Goal: Transaction & Acquisition: Download file/media

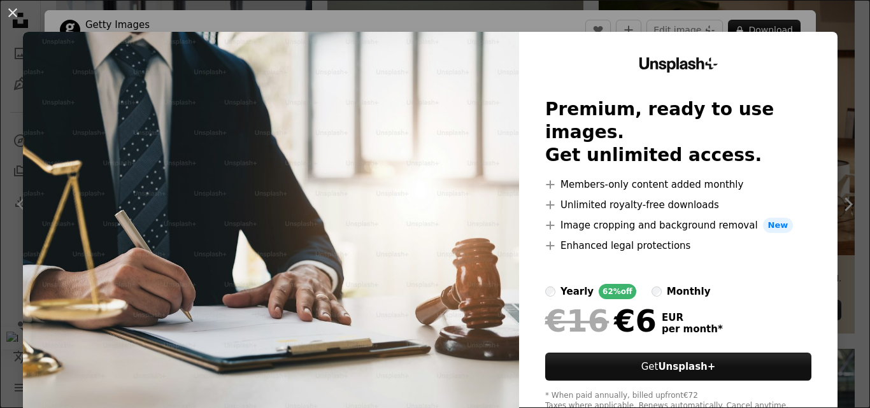
click at [838, 22] on div "An X shape Unsplash+ Premium, ready to use images. Get unlimited access. A plus…" at bounding box center [435, 204] width 870 height 408
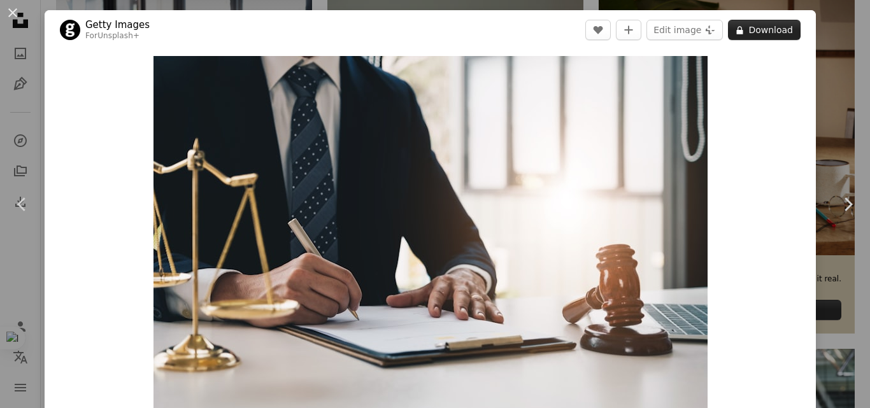
click at [762, 28] on button "A lock Download" at bounding box center [764, 30] width 73 height 20
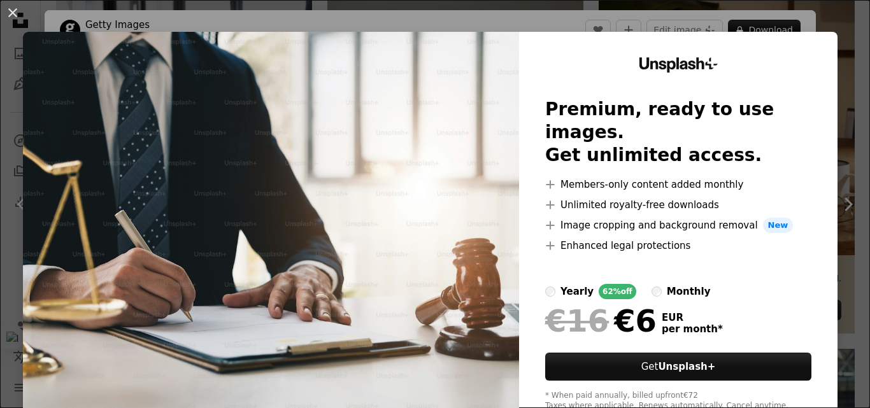
drag, startPoint x: 831, startPoint y: 28, endPoint x: 853, endPoint y: 213, distance: 186.7
click at [833, 28] on div "An X shape Unsplash+ Premium, ready to use images. Get unlimited access. A plus…" at bounding box center [435, 204] width 870 height 408
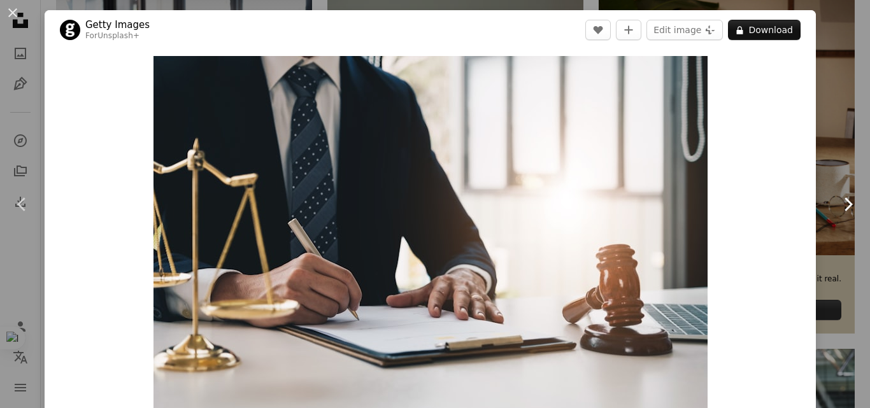
click at [842, 196] on icon "Chevron right" at bounding box center [848, 204] width 20 height 20
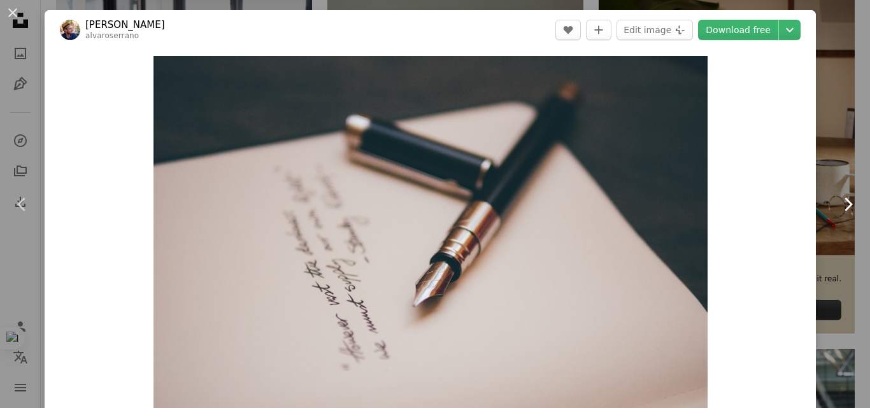
click at [843, 203] on icon "Chevron right" at bounding box center [848, 204] width 20 height 20
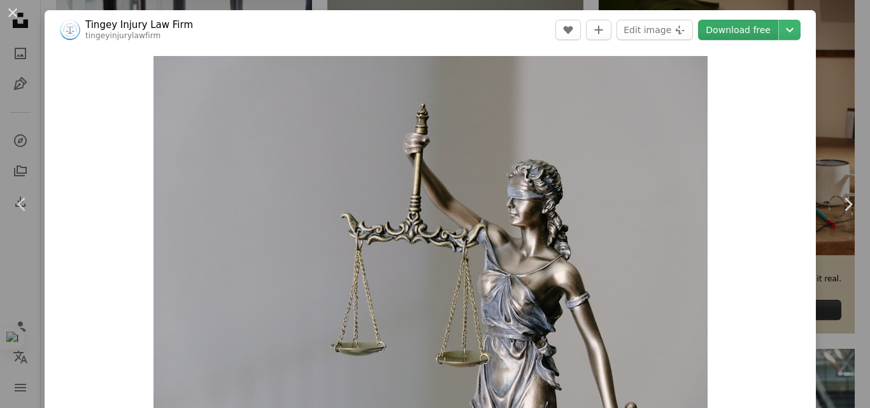
click at [744, 27] on link "Download free" at bounding box center [738, 30] width 80 height 20
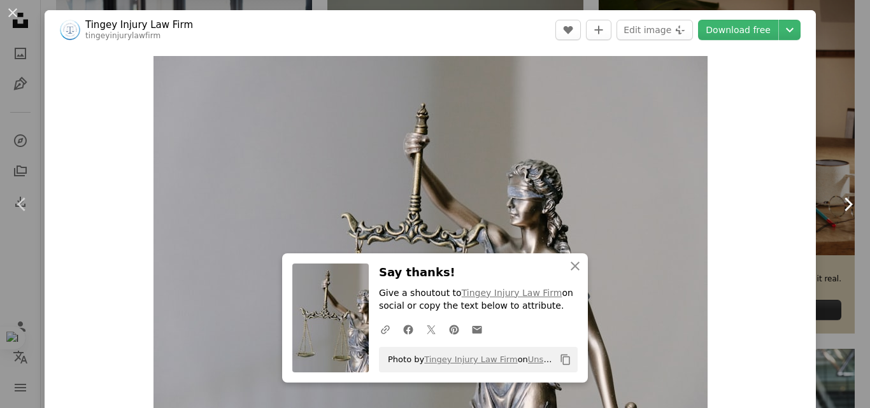
click at [838, 202] on icon "Chevron right" at bounding box center [848, 204] width 20 height 20
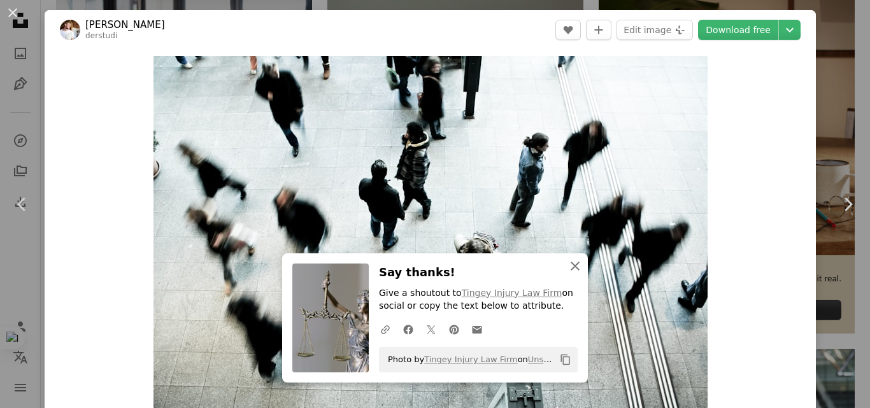
click at [571, 266] on icon "button" at bounding box center [575, 266] width 9 height 9
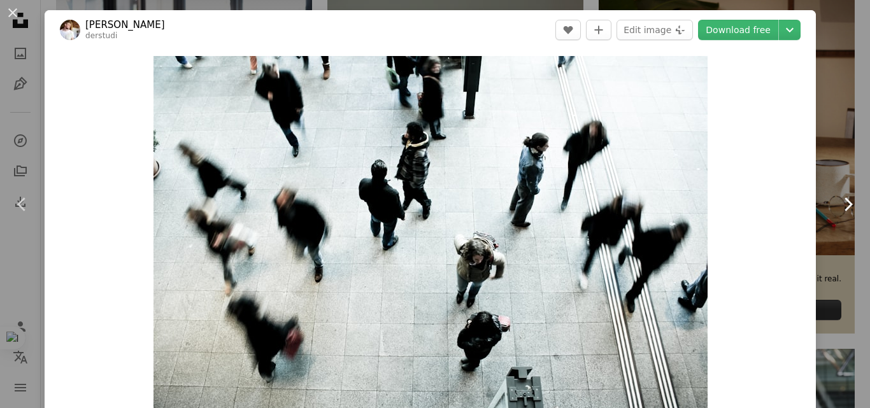
click at [838, 203] on icon "Chevron right" at bounding box center [848, 204] width 20 height 20
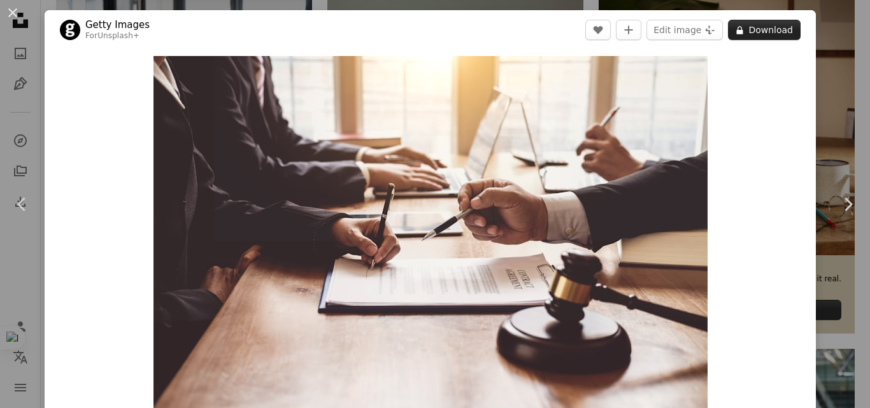
click at [742, 31] on button "A lock Download" at bounding box center [764, 30] width 73 height 20
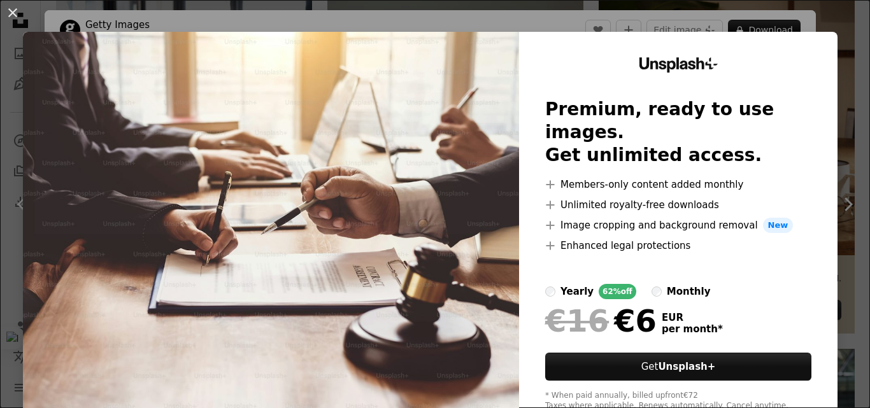
click at [797, 13] on div "An X shape Unsplash+ Premium, ready to use images. Get unlimited access. A plus…" at bounding box center [435, 204] width 870 height 408
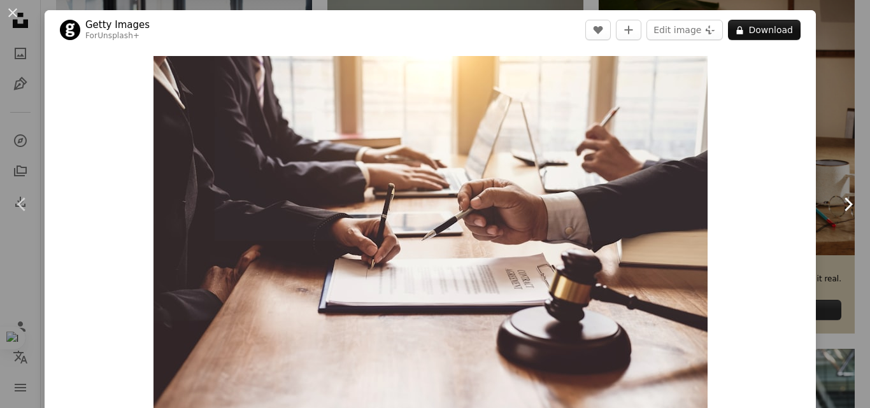
click at [839, 203] on icon "Chevron right" at bounding box center [848, 204] width 20 height 20
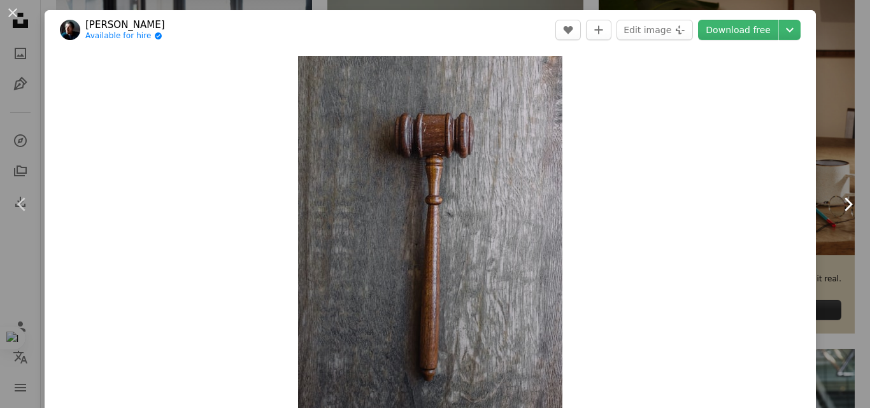
click at [841, 201] on icon "Chevron right" at bounding box center [848, 204] width 20 height 20
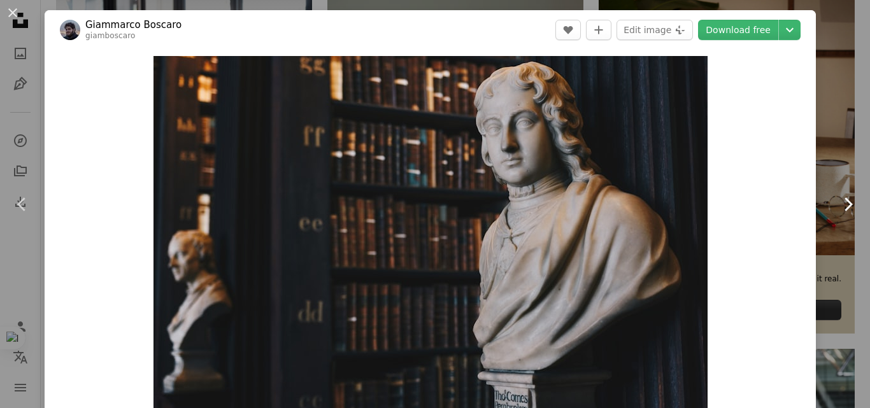
click at [842, 210] on icon "Chevron right" at bounding box center [848, 204] width 20 height 20
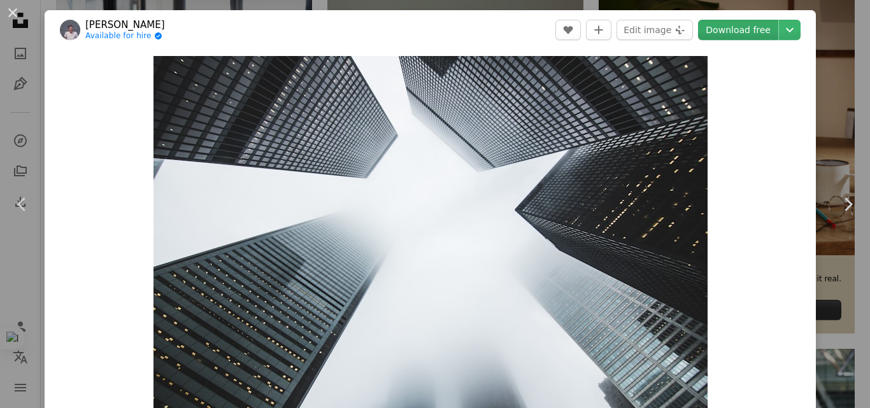
click at [744, 35] on link "Download free" at bounding box center [738, 30] width 80 height 20
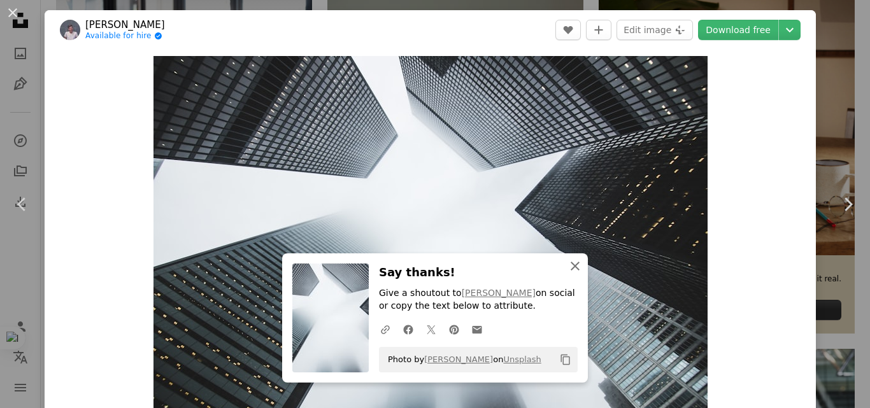
click at [572, 268] on icon "button" at bounding box center [575, 266] width 9 height 9
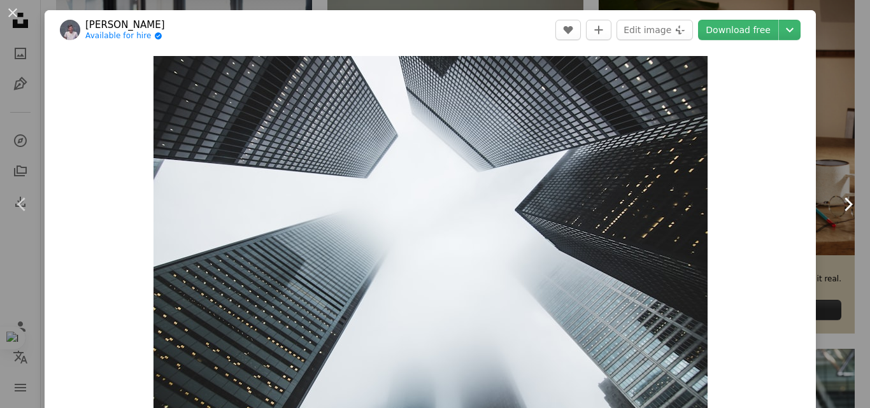
click at [838, 203] on icon "Chevron right" at bounding box center [848, 204] width 20 height 20
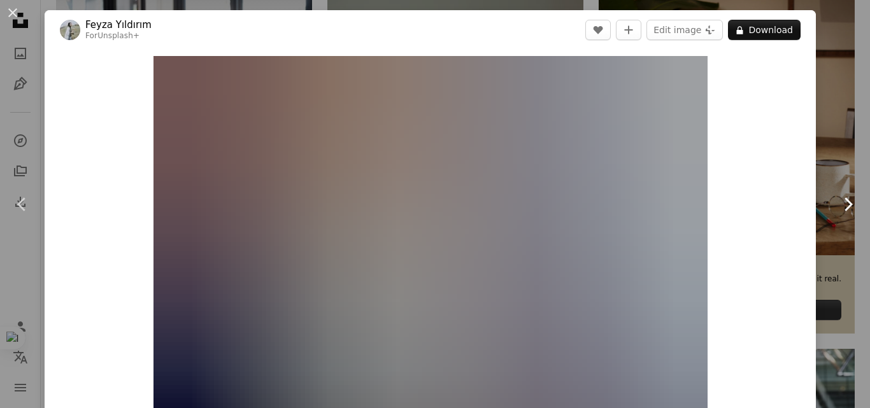
click at [838, 208] on icon "Chevron right" at bounding box center [848, 204] width 20 height 20
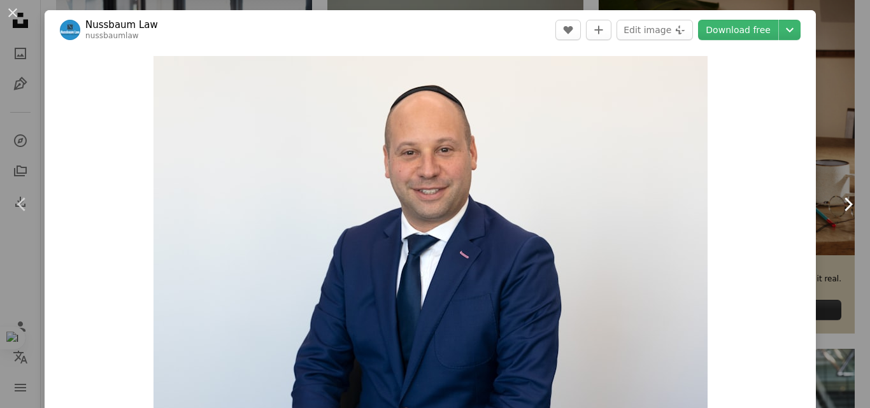
click at [841, 200] on icon "Chevron right" at bounding box center [848, 204] width 20 height 20
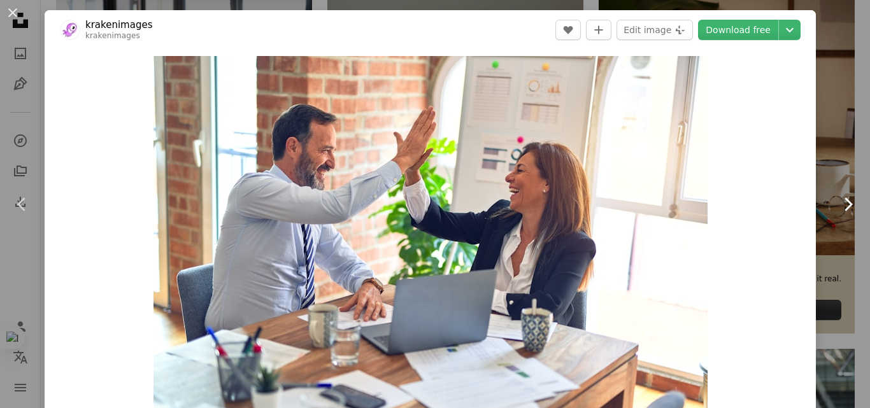
click at [839, 203] on icon "Chevron right" at bounding box center [848, 204] width 20 height 20
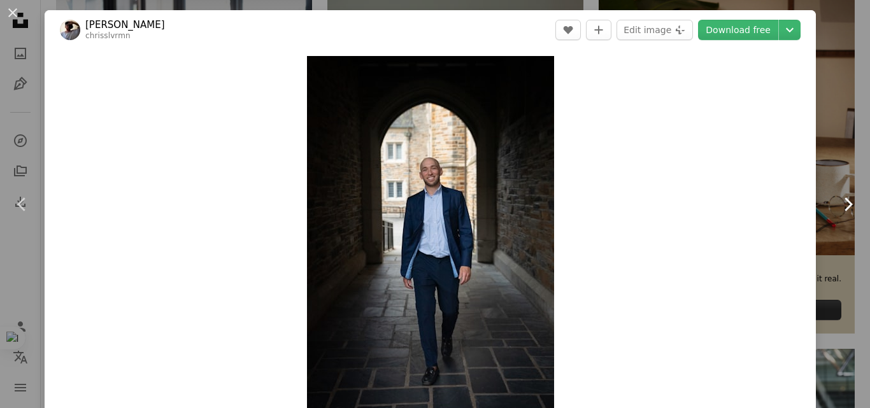
click at [838, 202] on icon "Chevron right" at bounding box center [848, 204] width 20 height 20
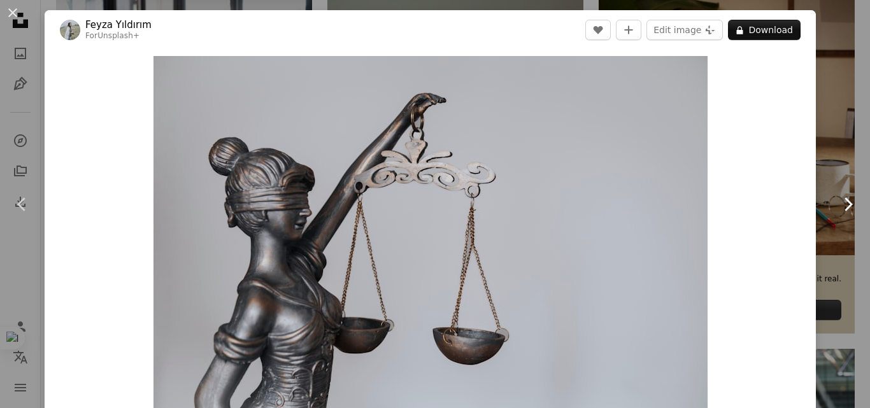
click at [842, 201] on icon "Chevron right" at bounding box center [848, 204] width 20 height 20
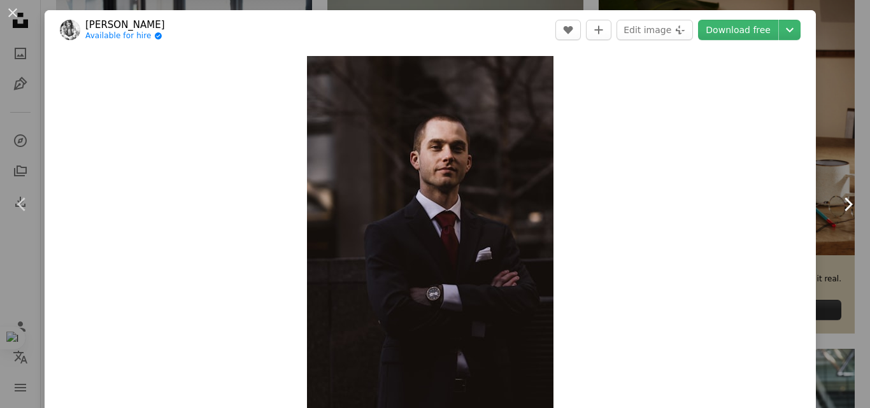
click at [838, 206] on icon "Chevron right" at bounding box center [848, 204] width 20 height 20
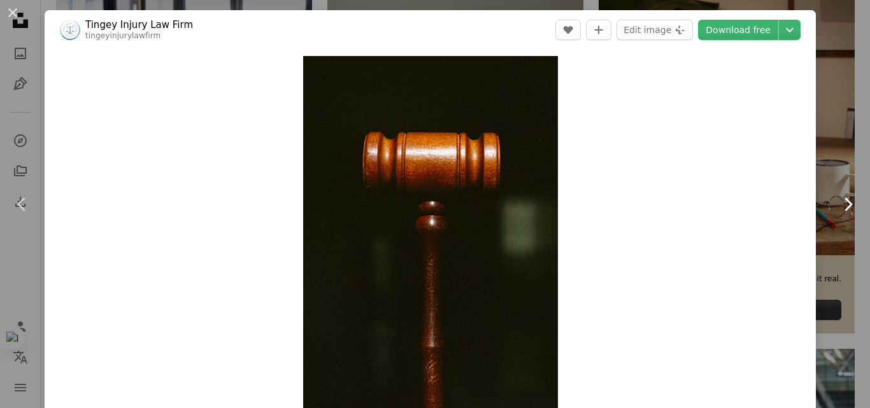
click at [838, 206] on icon "Chevron right" at bounding box center [848, 204] width 20 height 20
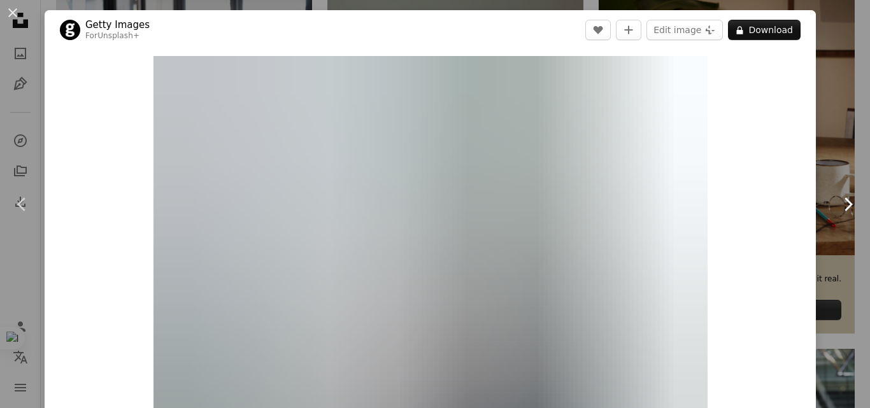
click at [838, 205] on icon "Chevron right" at bounding box center [848, 204] width 20 height 20
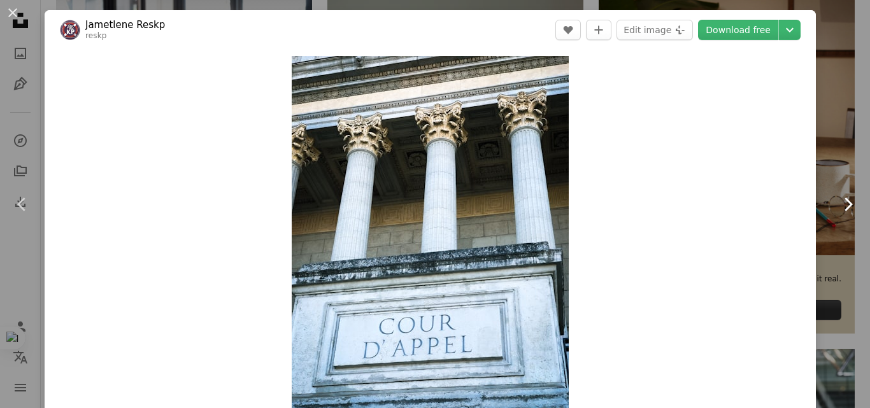
click at [838, 205] on icon "Chevron right" at bounding box center [848, 204] width 20 height 20
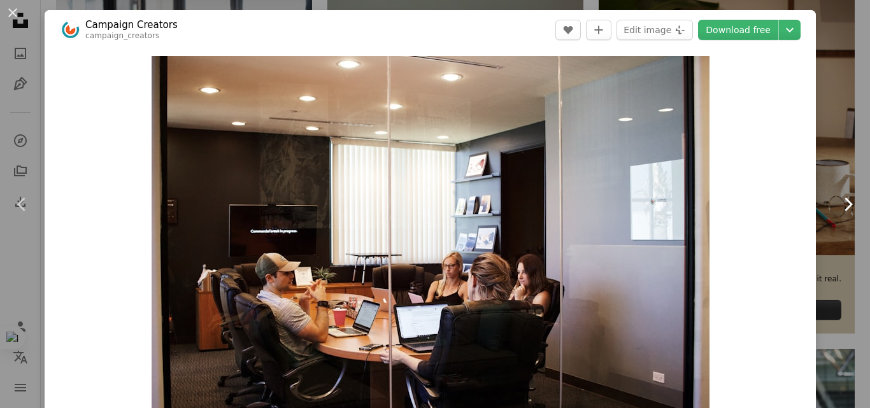
click at [838, 204] on icon "Chevron right" at bounding box center [848, 204] width 20 height 20
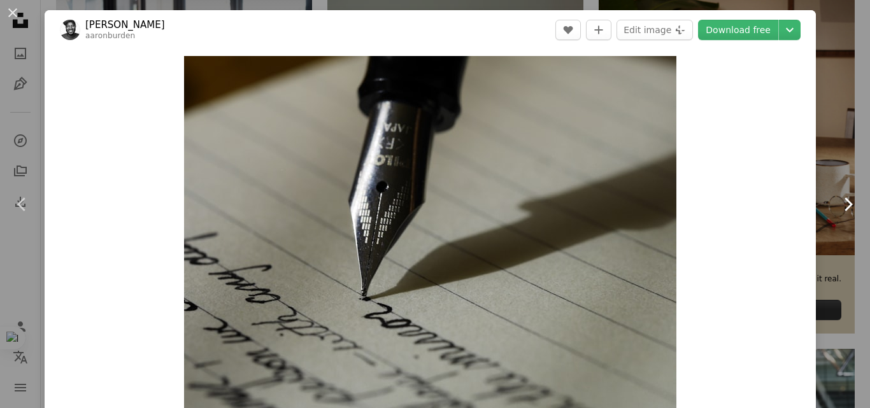
click at [838, 204] on icon "Chevron right" at bounding box center [848, 204] width 20 height 20
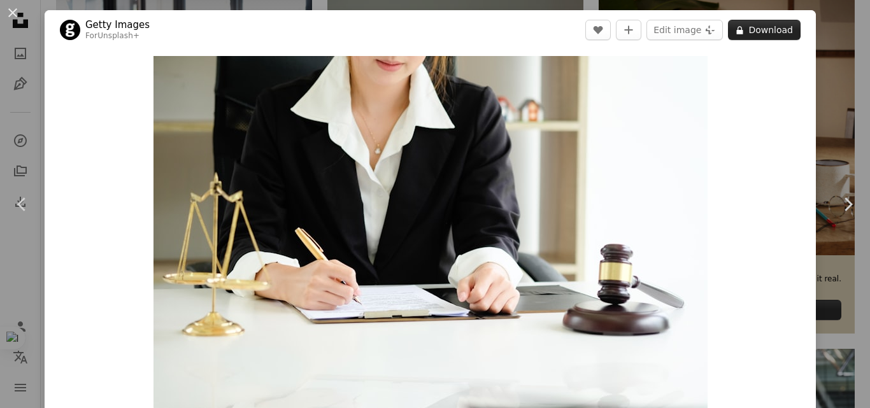
click at [775, 38] on button "A lock Download" at bounding box center [764, 30] width 73 height 20
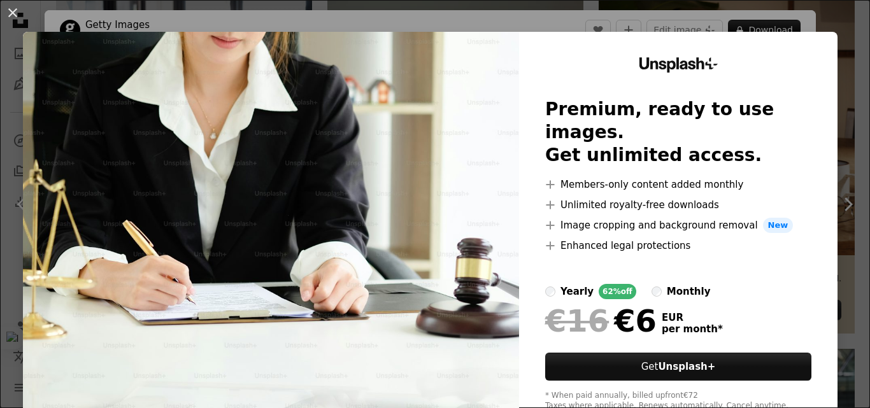
click at [843, 36] on div "An X shape Unsplash+ Premium, ready to use images. Get unlimited access. A plus…" at bounding box center [435, 204] width 870 height 408
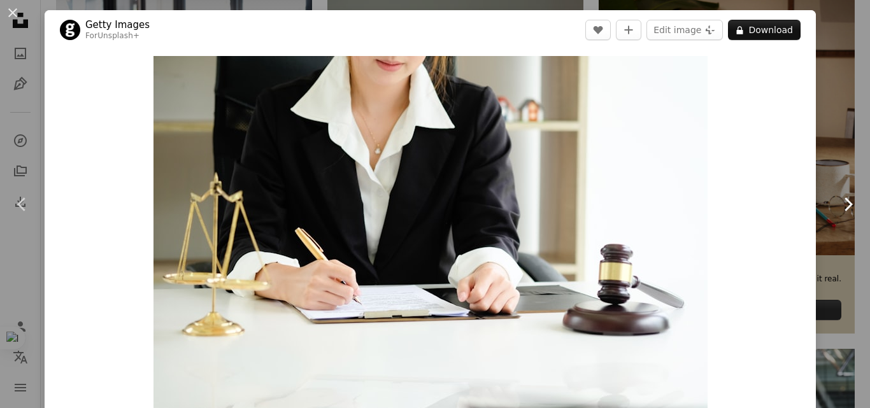
click at [840, 205] on icon "Chevron right" at bounding box center [848, 204] width 20 height 20
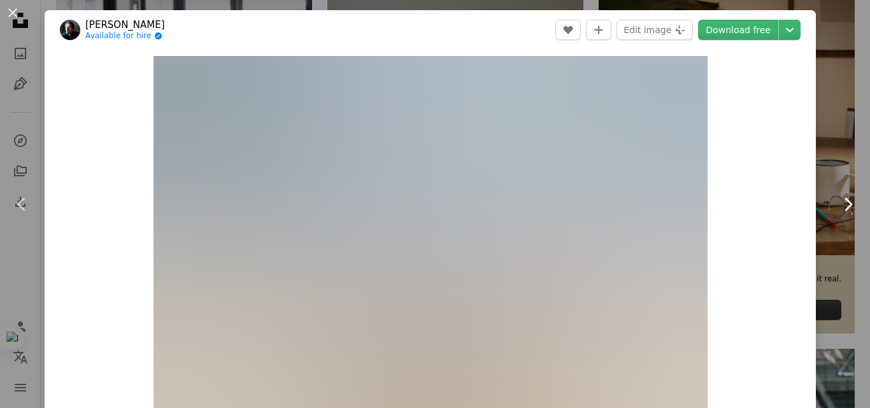
click at [840, 205] on icon "Chevron right" at bounding box center [848, 204] width 20 height 20
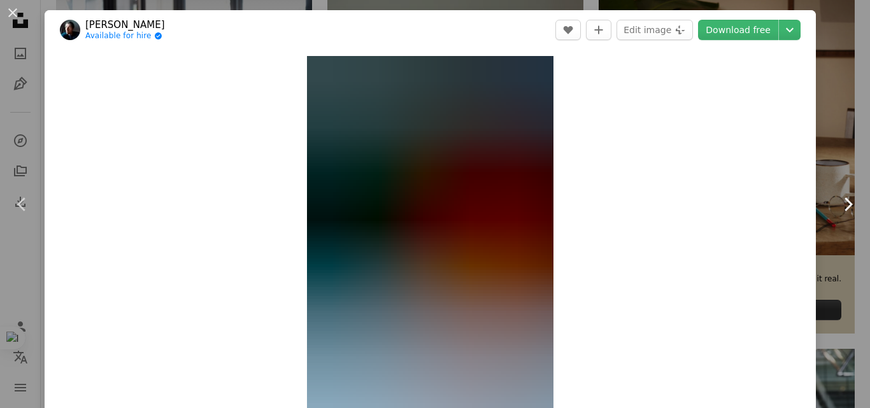
click at [845, 199] on icon at bounding box center [849, 204] width 8 height 13
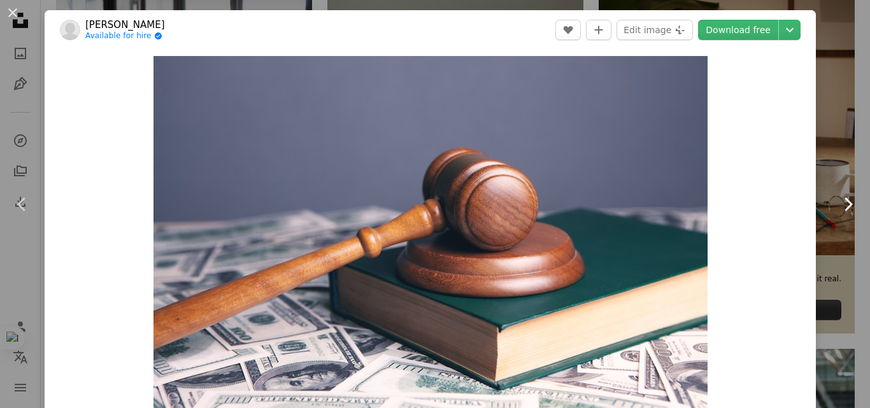
click at [838, 207] on icon "Chevron right" at bounding box center [848, 204] width 20 height 20
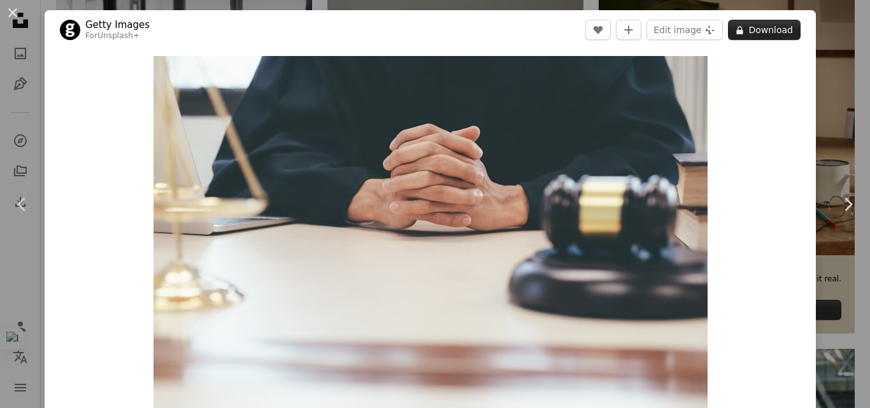
click at [777, 32] on button "A lock Download" at bounding box center [764, 30] width 73 height 20
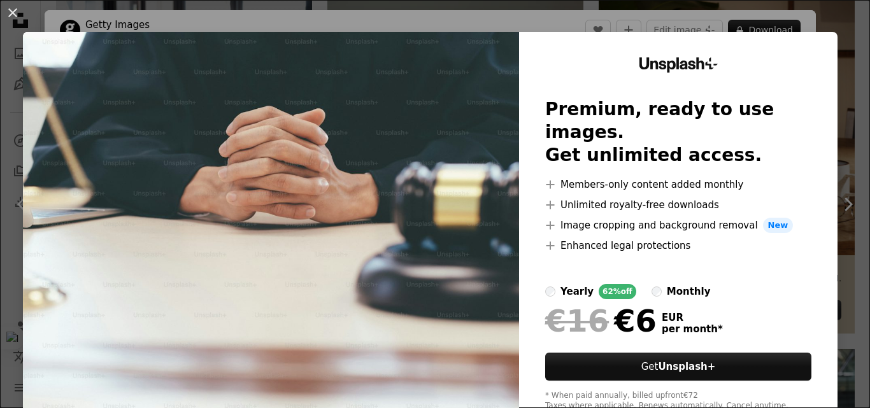
click at [782, 24] on div "An X shape Unsplash+ Premium, ready to use images. Get unlimited access. A plus…" at bounding box center [435, 204] width 870 height 408
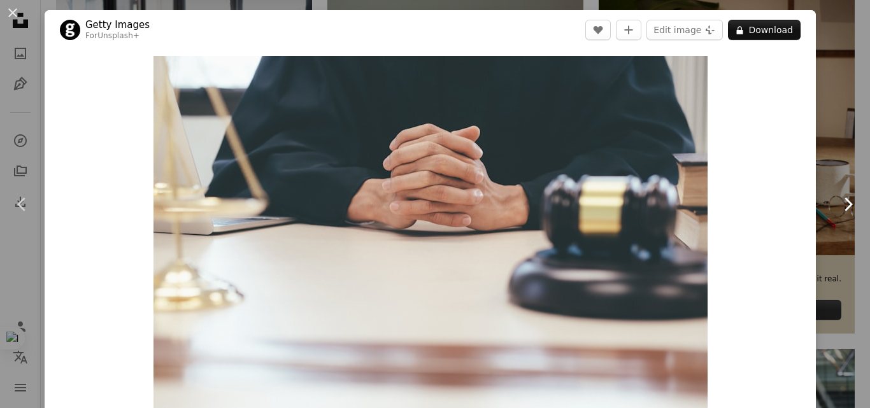
click at [845, 198] on icon at bounding box center [849, 204] width 8 height 13
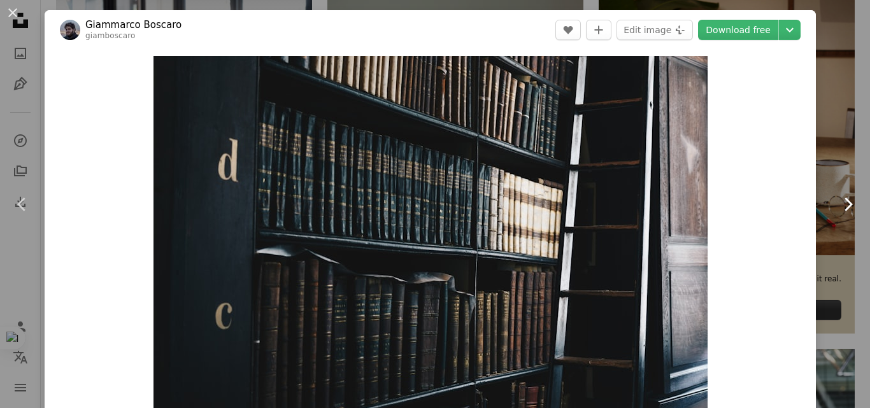
click at [845, 198] on icon at bounding box center [849, 204] width 8 height 13
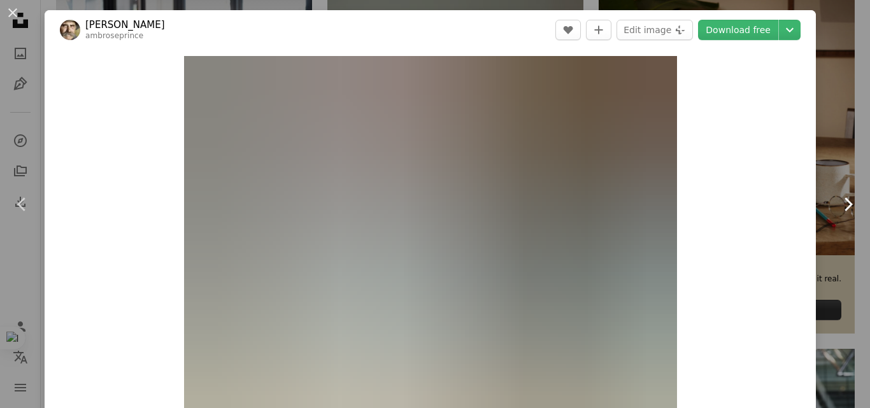
click at [845, 198] on icon at bounding box center [849, 204] width 8 height 13
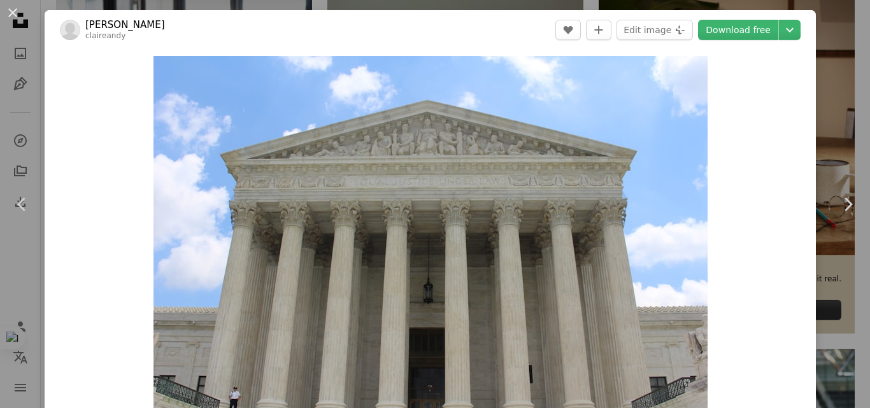
scroll to position [127, 0]
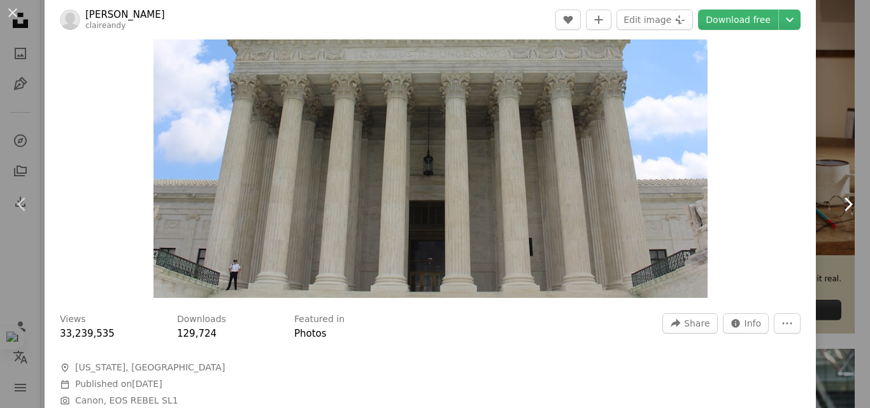
click at [840, 195] on icon "Chevron right" at bounding box center [848, 204] width 20 height 20
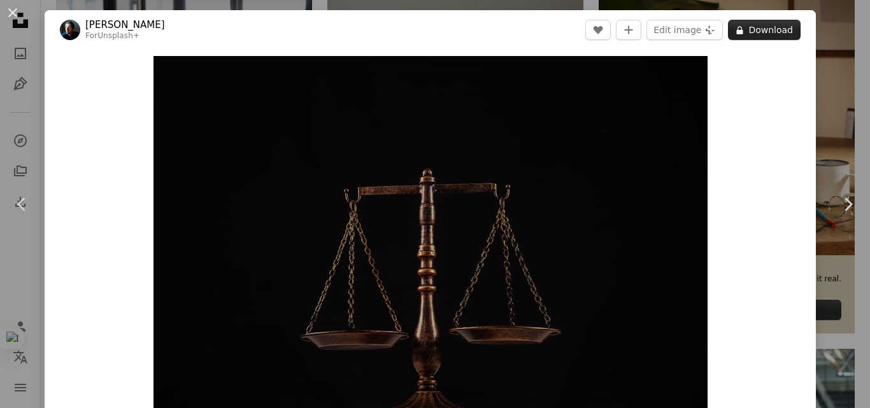
click at [768, 32] on button "A lock Download" at bounding box center [764, 30] width 73 height 20
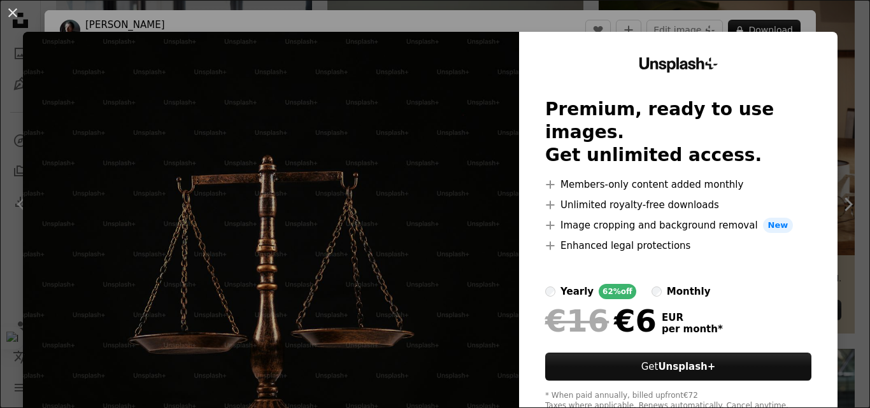
click at [803, 23] on div "An X shape Unsplash+ Premium, ready to use images. Get unlimited access. A plus…" at bounding box center [435, 204] width 870 height 408
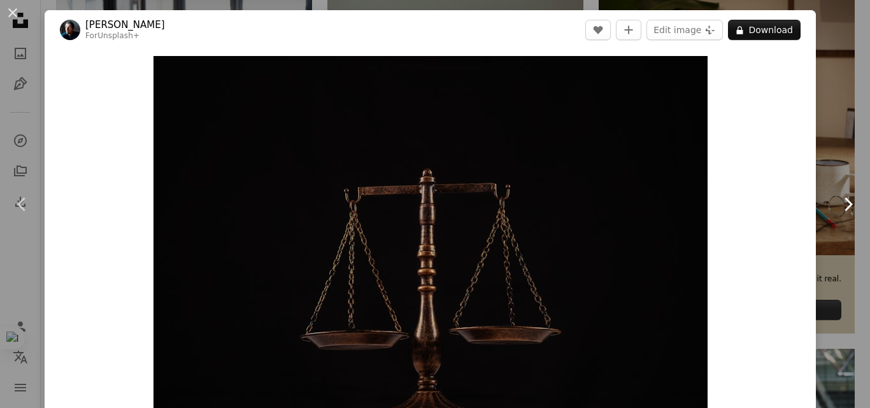
click at [841, 199] on icon "Chevron right" at bounding box center [848, 204] width 20 height 20
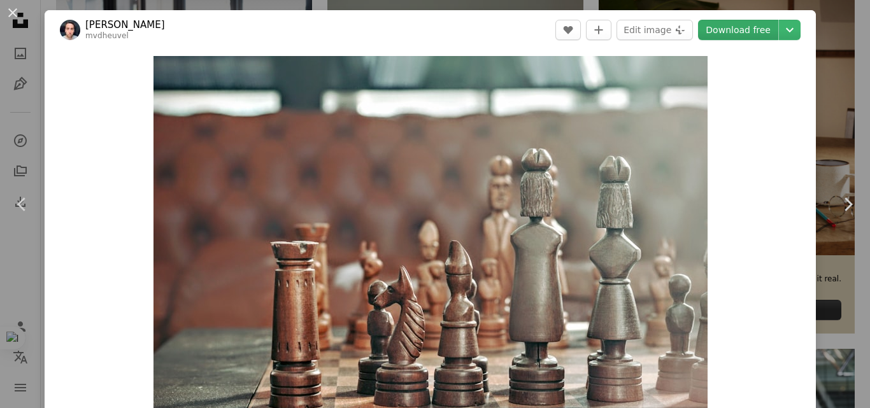
click at [744, 26] on link "Download free" at bounding box center [738, 30] width 80 height 20
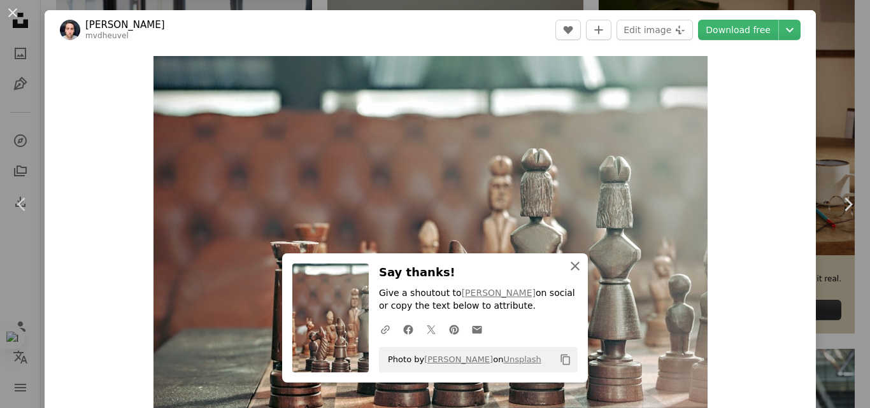
click at [571, 268] on icon "button" at bounding box center [575, 266] width 9 height 9
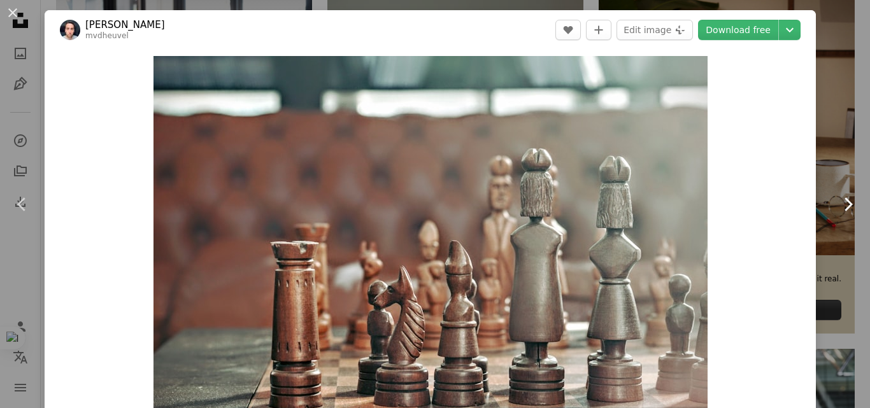
click at [843, 208] on icon "Chevron right" at bounding box center [848, 204] width 20 height 20
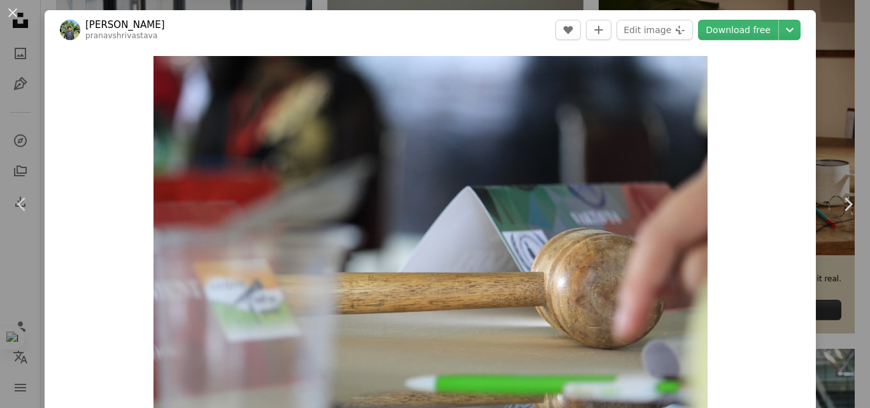
click at [413, 49] on header "[PERSON_NAME] pranavshrivastava A heart A plus sign Edit image Plus sign for Un…" at bounding box center [431, 30] width 772 height 40
click at [838, 210] on icon "Chevron right" at bounding box center [848, 204] width 20 height 20
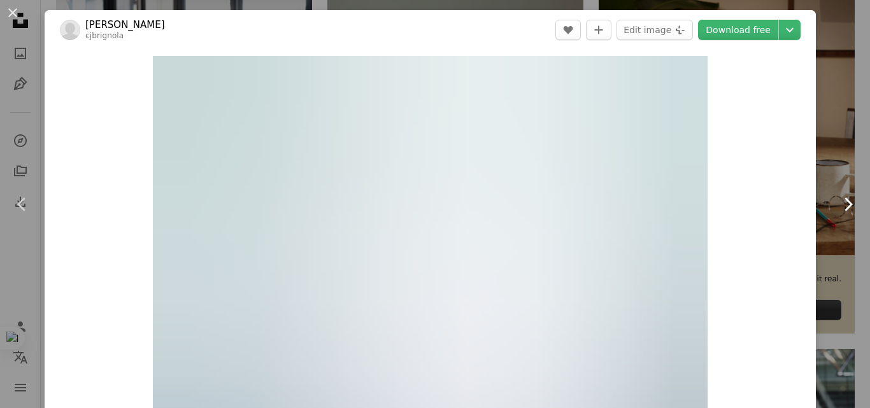
click at [840, 208] on icon "Chevron right" at bounding box center [848, 204] width 20 height 20
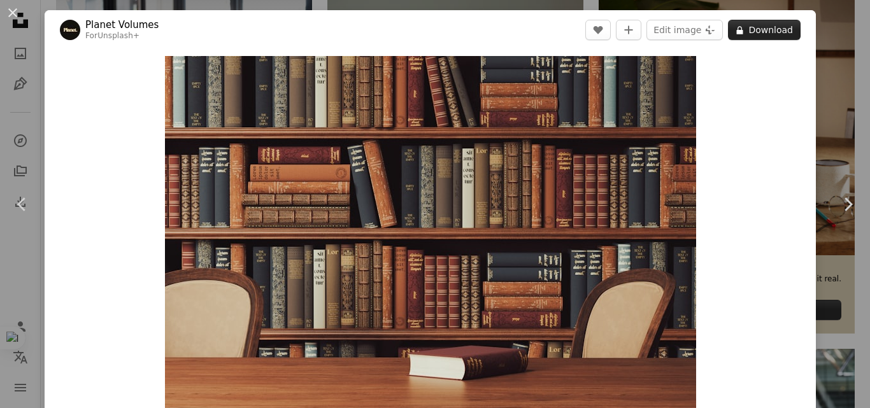
click at [747, 26] on button "A lock Download" at bounding box center [764, 30] width 73 height 20
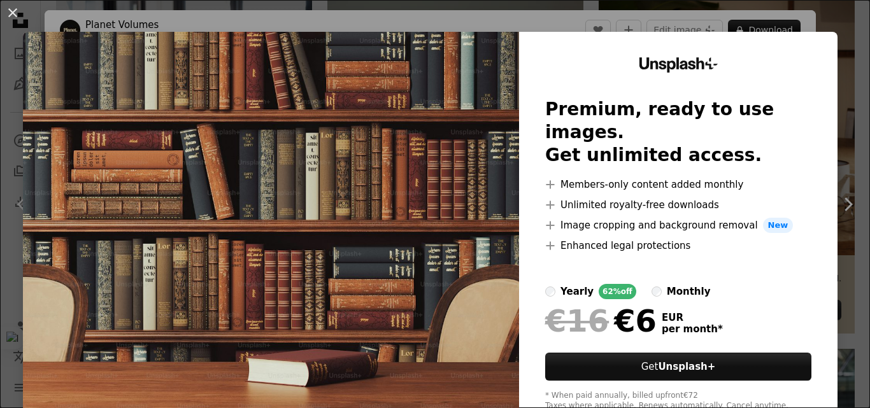
drag, startPoint x: 790, startPoint y: 11, endPoint x: 832, endPoint y: 206, distance: 199.6
click at [790, 10] on div "An X shape Unsplash+ Premium, ready to use images. Get unlimited access. A plus…" at bounding box center [435, 204] width 870 height 408
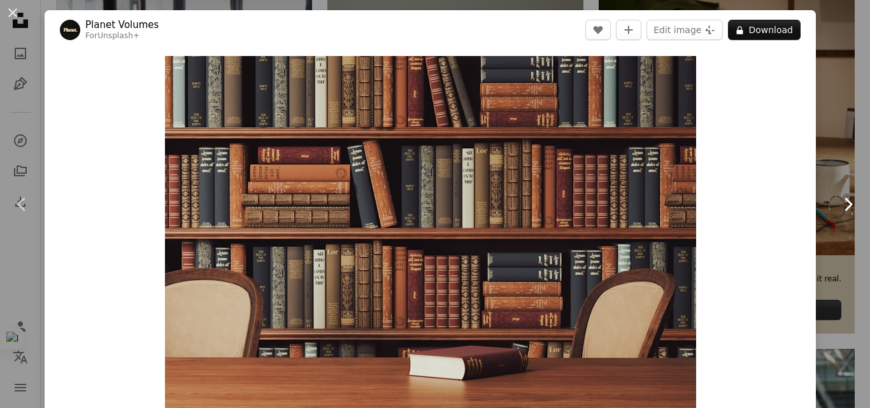
click at [838, 207] on icon "Chevron right" at bounding box center [848, 204] width 20 height 20
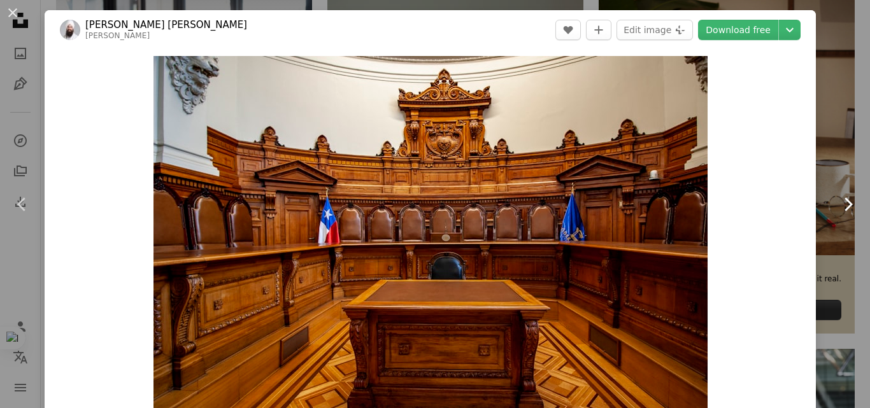
click at [838, 207] on icon "Chevron right" at bounding box center [848, 204] width 20 height 20
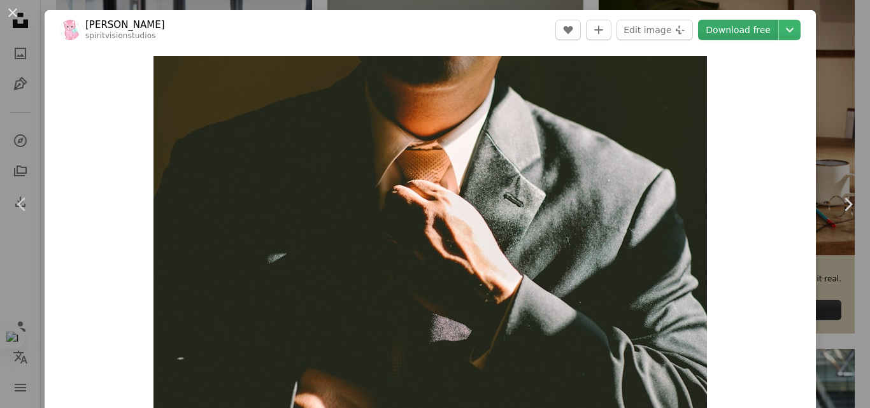
click at [751, 32] on link "Download free" at bounding box center [738, 30] width 80 height 20
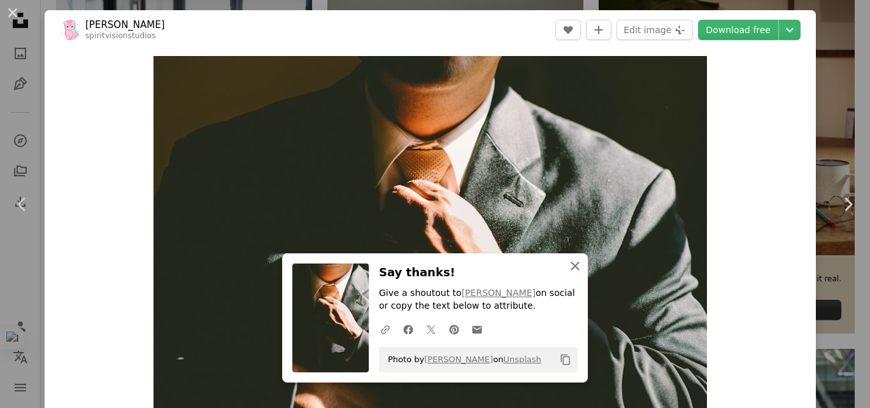
click at [571, 261] on icon "An X shape" at bounding box center [575, 266] width 15 height 15
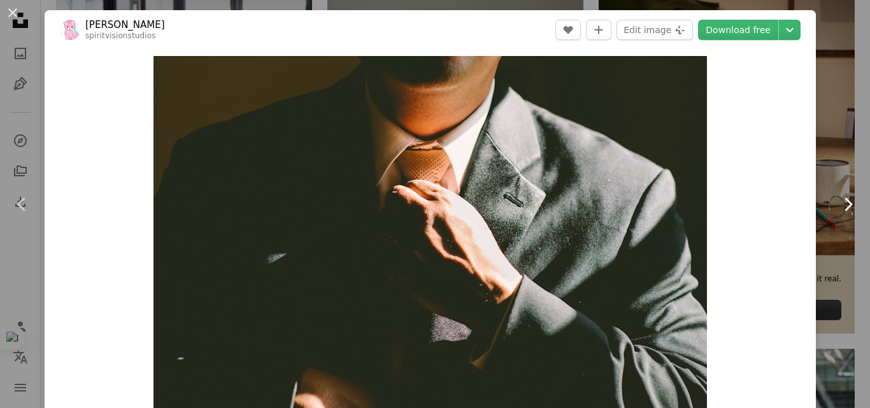
click at [838, 203] on icon "Chevron right" at bounding box center [848, 204] width 20 height 20
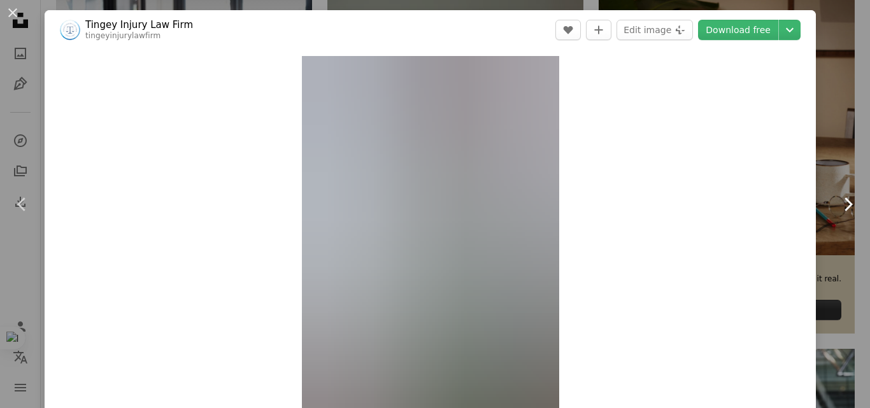
click at [838, 203] on icon "Chevron right" at bounding box center [848, 204] width 20 height 20
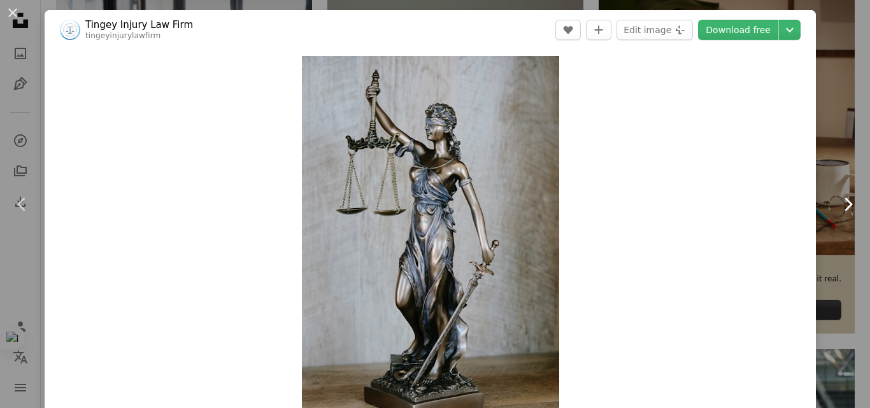
click at [839, 206] on icon "Chevron right" at bounding box center [848, 204] width 20 height 20
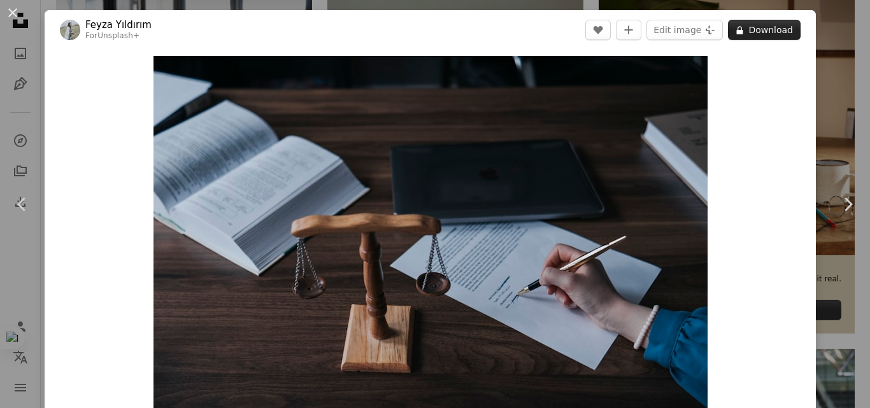
click at [753, 31] on button "A lock Download" at bounding box center [764, 30] width 73 height 20
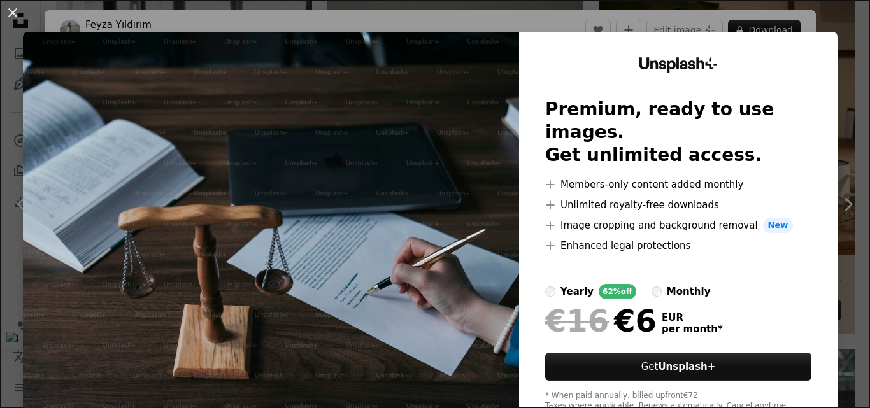
click at [795, 20] on div "An X shape Unsplash+ Premium, ready to use images. Get unlimited access. A plus…" at bounding box center [435, 204] width 870 height 408
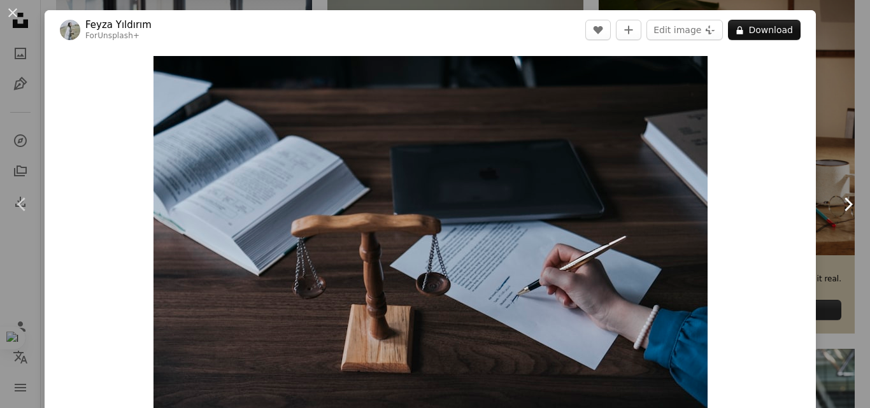
click at [840, 205] on icon "Chevron right" at bounding box center [848, 204] width 20 height 20
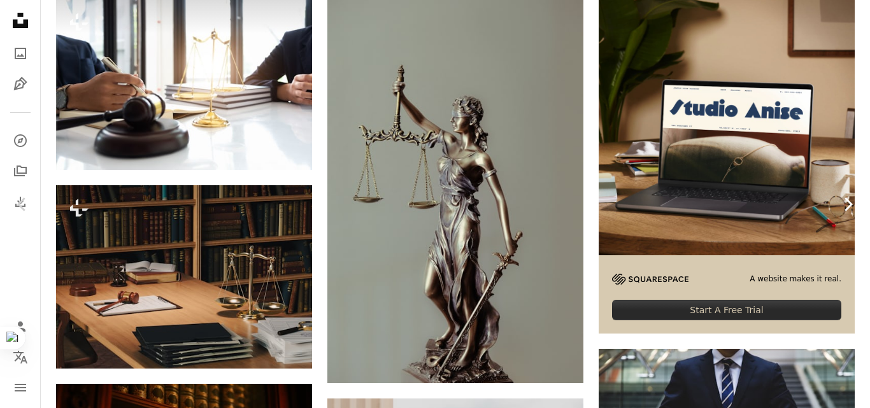
click at [845, 201] on icon at bounding box center [849, 204] width 8 height 13
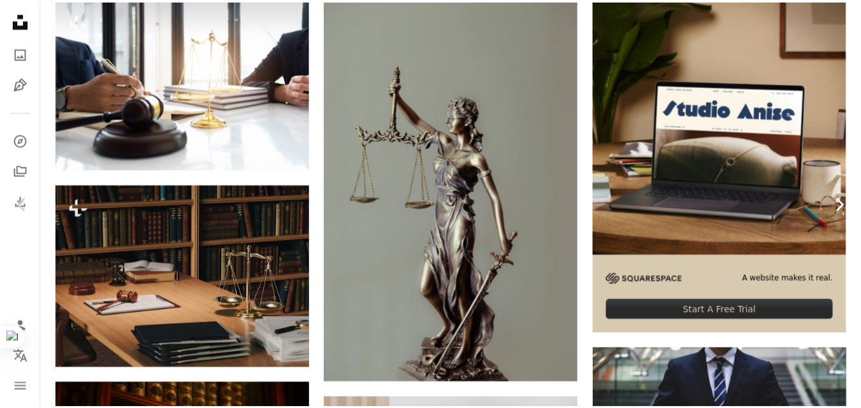
scroll to position [319, 0]
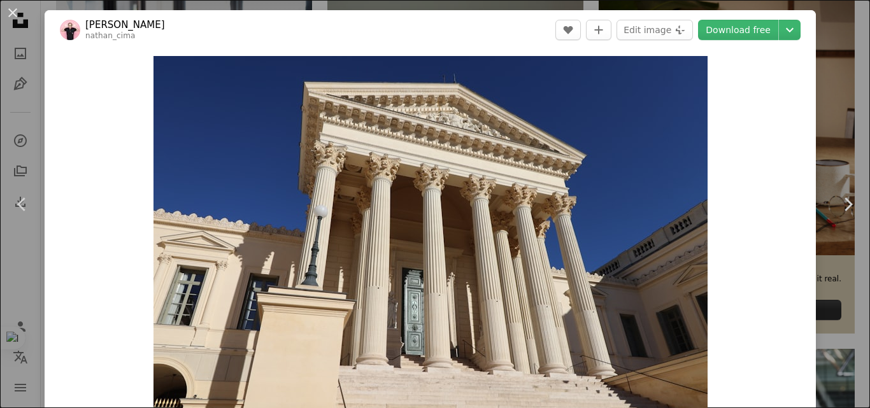
click at [744, 19] on header "Nathan Cima nathan_cima A heart A plus sign Edit image Plus sign for Unsplash+ …" at bounding box center [431, 30] width 772 height 40
click at [742, 27] on link "Download free" at bounding box center [738, 30] width 80 height 20
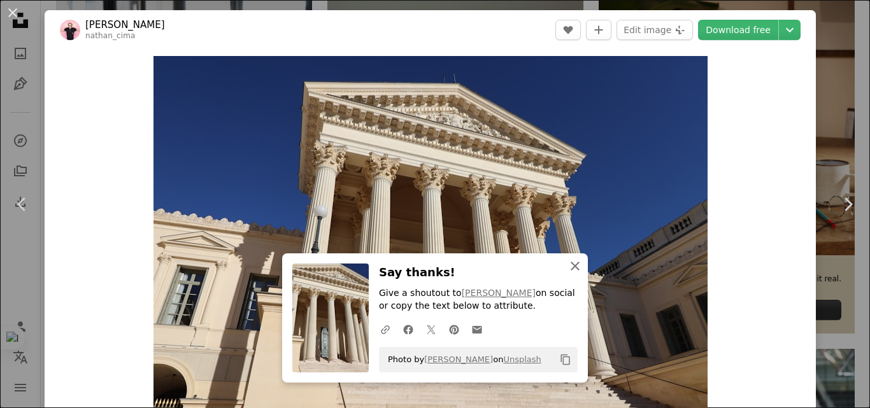
click at [573, 268] on icon "button" at bounding box center [575, 266] width 9 height 9
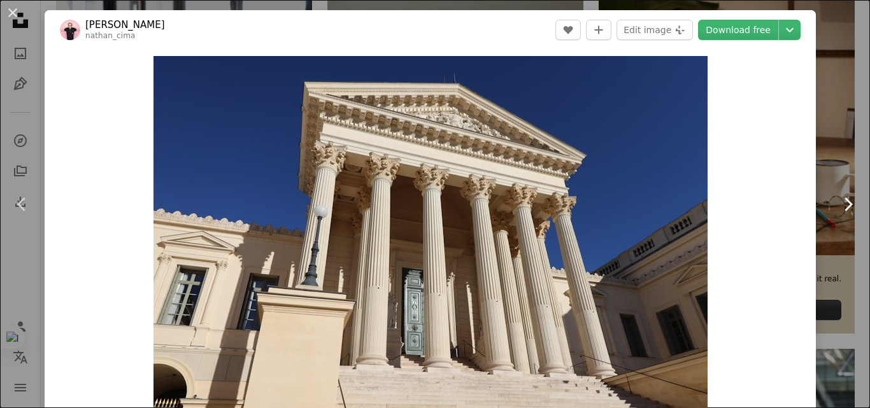
click at [840, 200] on icon "Chevron right" at bounding box center [848, 204] width 20 height 20
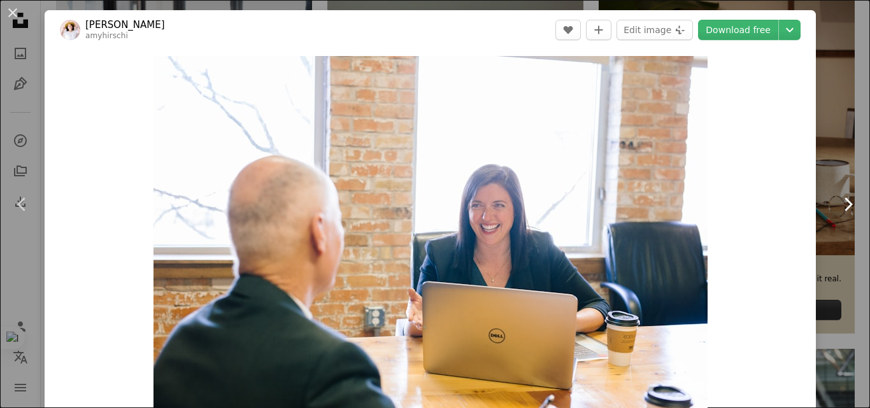
click at [838, 206] on icon "Chevron right" at bounding box center [848, 204] width 20 height 20
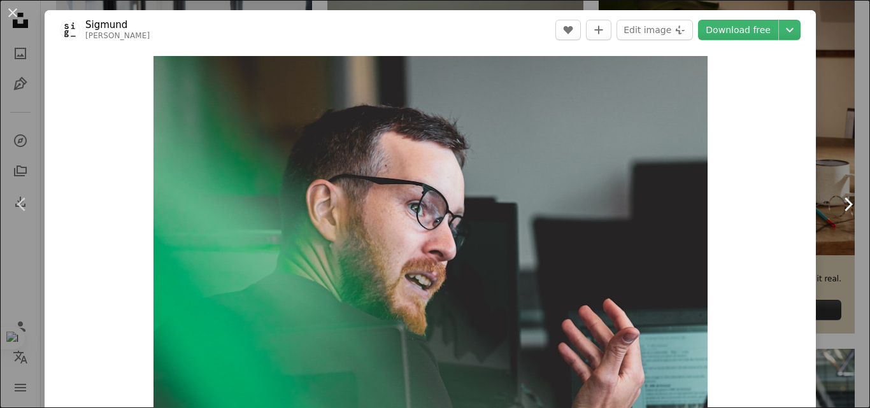
click at [838, 203] on icon "Chevron right" at bounding box center [848, 204] width 20 height 20
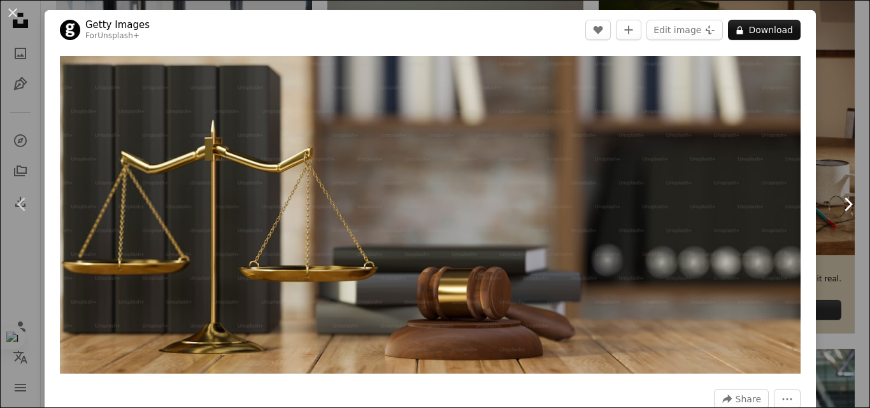
click at [838, 203] on icon "Chevron right" at bounding box center [848, 204] width 20 height 20
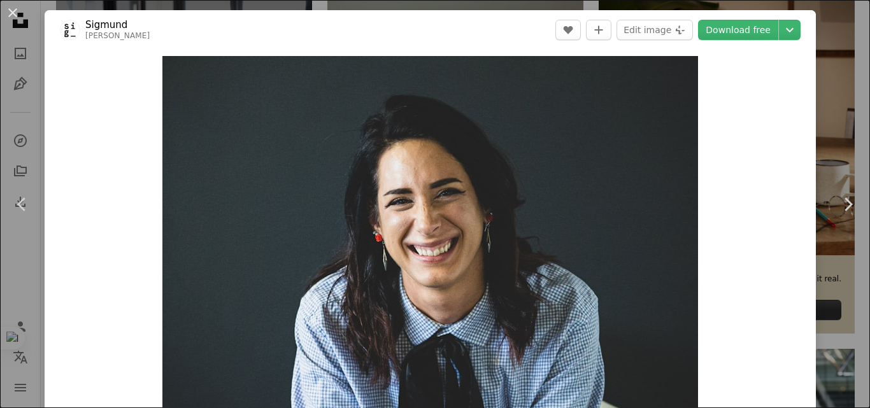
click at [836, 27] on div "An X shape Chevron left Chevron right Sigmund sigmund A heart A plus sign Edit …" at bounding box center [435, 204] width 870 height 408
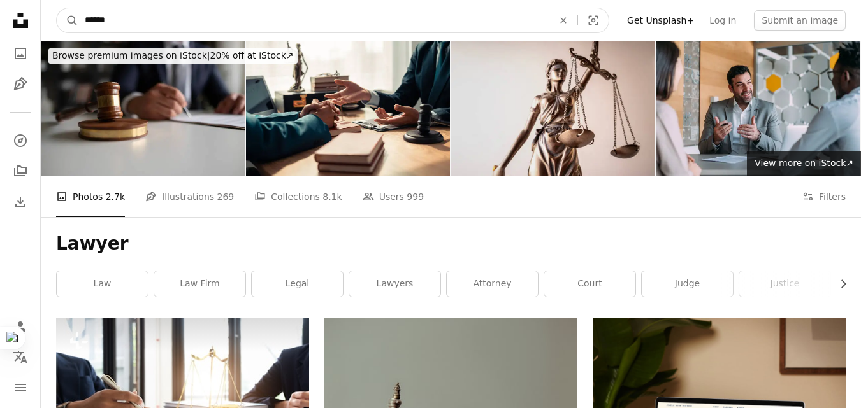
drag, startPoint x: 275, startPoint y: 18, endPoint x: 31, endPoint y: 20, distance: 244.7
type input "**********"
click at [57, 8] on button "A magnifying glass" at bounding box center [68, 20] width 22 height 24
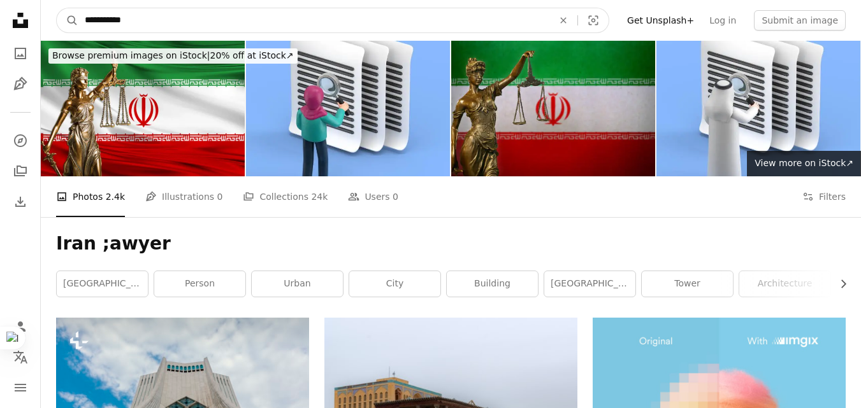
click at [108, 24] on input "**********" at bounding box center [313, 20] width 471 height 24
type input "**********"
click at [57, 8] on button "A magnifying glass" at bounding box center [68, 20] width 22 height 24
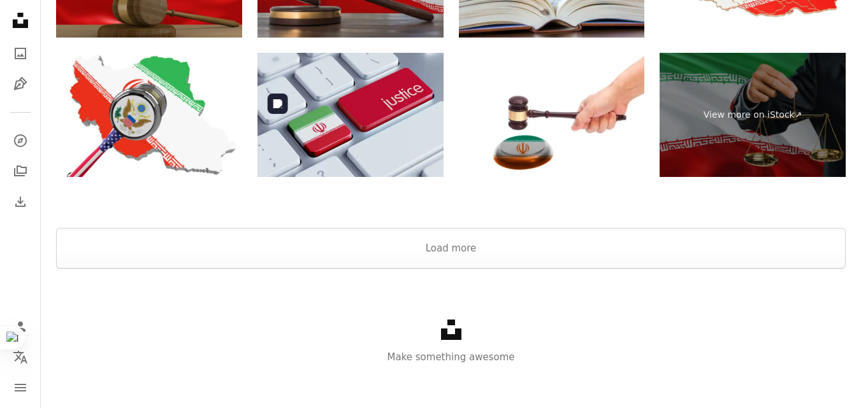
scroll to position [2968, 0]
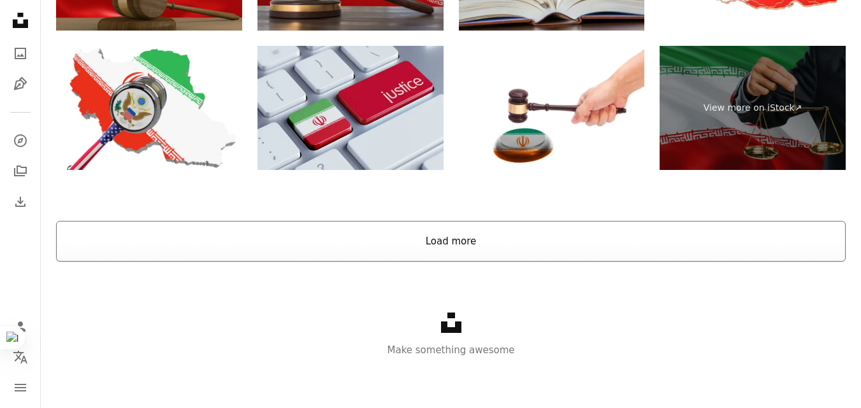
click at [456, 237] on button "Load more" at bounding box center [451, 241] width 790 height 41
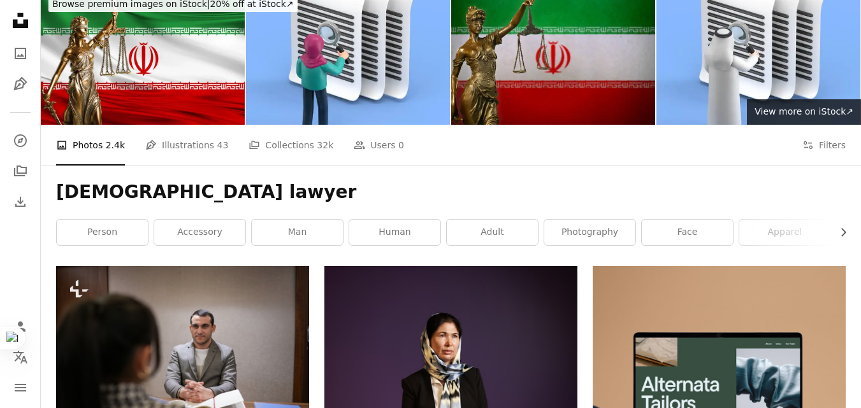
scroll to position [0, 0]
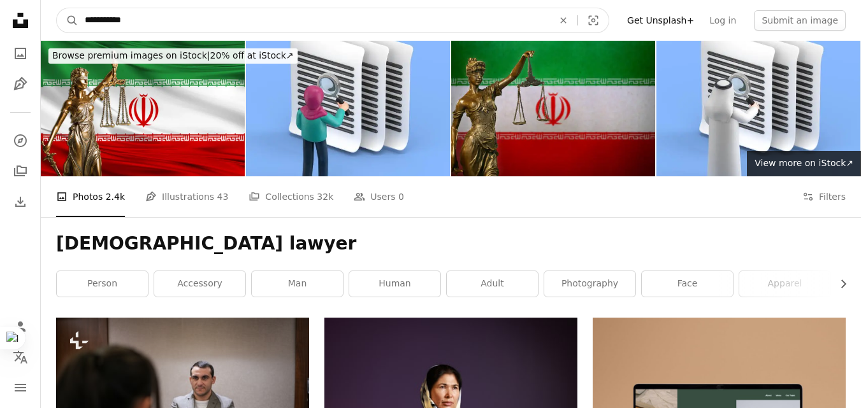
drag, startPoint x: 167, startPoint y: 17, endPoint x: 99, endPoint y: 21, distance: 68.3
click at [99, 21] on input "**********" at bounding box center [313, 20] width 471 height 24
type input "****"
click at [57, 8] on button "A magnifying glass" at bounding box center [68, 20] width 22 height 24
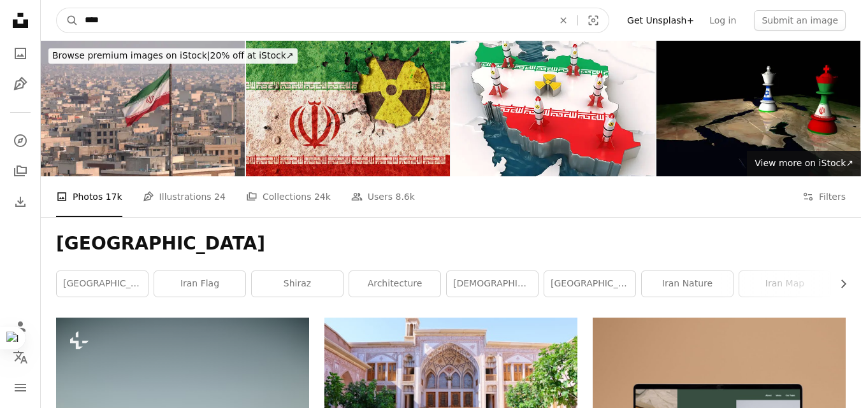
drag, startPoint x: 133, startPoint y: 11, endPoint x: 40, endPoint y: 0, distance: 94.3
click at [57, 4] on nav "A magnifying glass **** An X shape Visual search Filters Get Unsplash+ Log in S…" at bounding box center [451, 20] width 820 height 41
type input "******"
click at [57, 8] on button "A magnifying glass" at bounding box center [68, 20] width 22 height 24
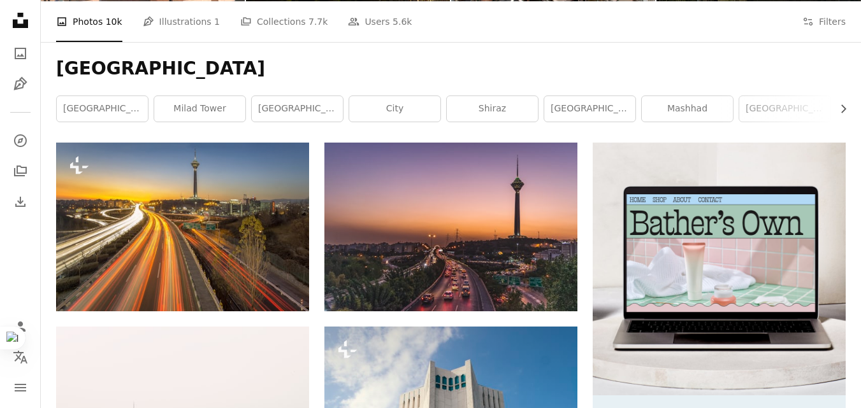
scroll to position [191, 0]
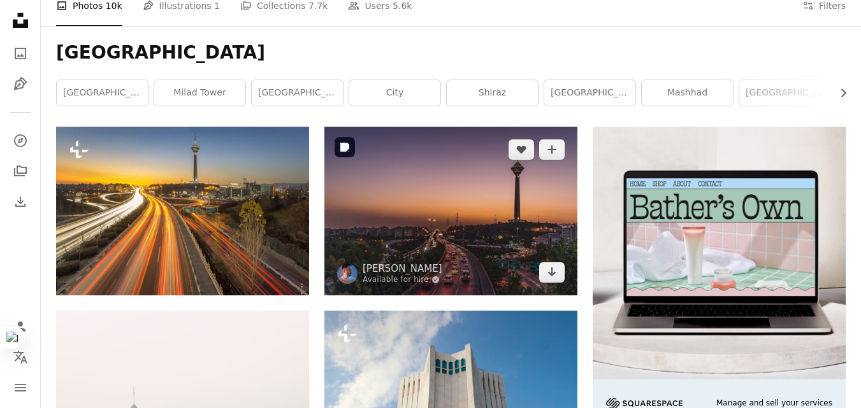
click at [410, 178] on img at bounding box center [450, 211] width 253 height 168
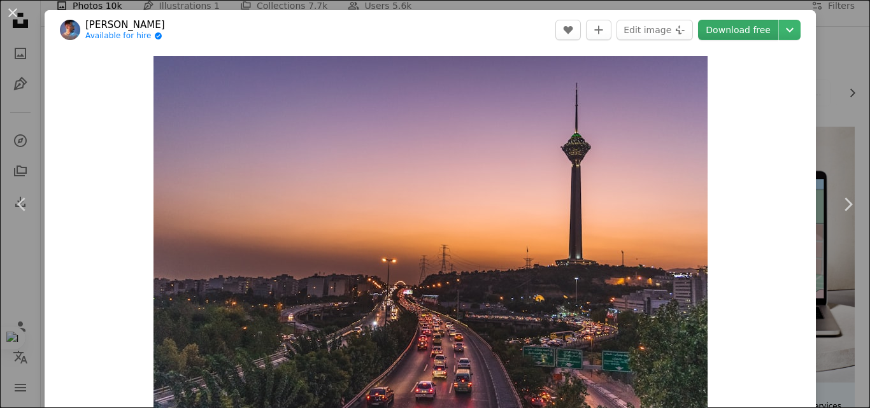
click at [735, 29] on link "Download free" at bounding box center [738, 30] width 80 height 20
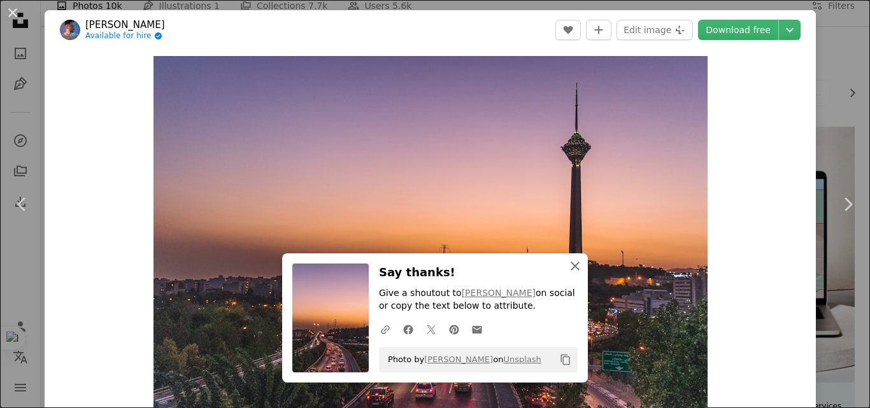
click at [570, 268] on icon "An X shape" at bounding box center [575, 266] width 15 height 15
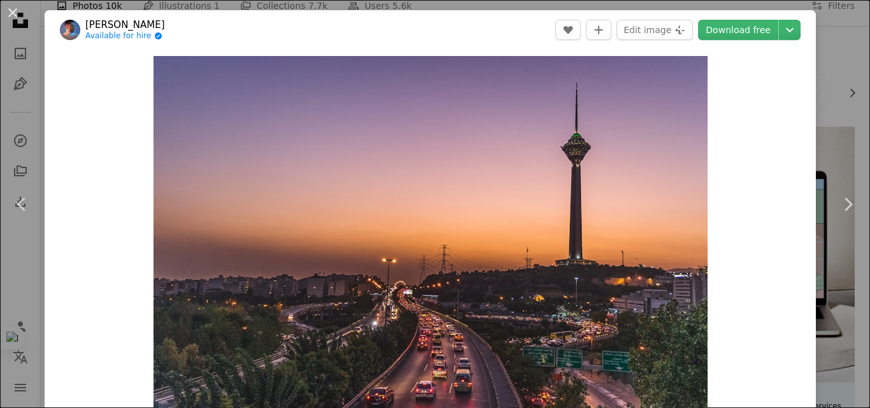
click at [827, 50] on div "An X shape Chevron left Chevron right Mohammad Amirahmadi Available for hire A …" at bounding box center [435, 204] width 870 height 408
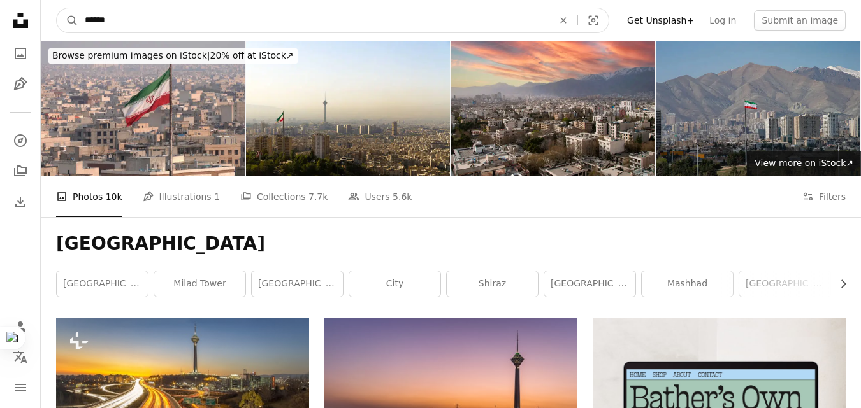
drag, startPoint x: 159, startPoint y: 28, endPoint x: 0, endPoint y: 27, distance: 159.3
type input "*******"
click at [57, 8] on button "A magnifying glass" at bounding box center [68, 20] width 22 height 24
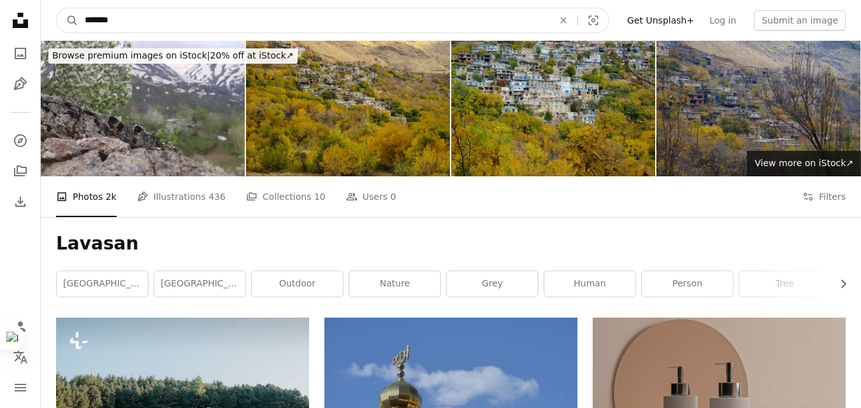
drag, startPoint x: 145, startPoint y: 11, endPoint x: 87, endPoint y: 20, distance: 58.7
type input "**********"
click at [57, 8] on button "A magnifying glass" at bounding box center [68, 20] width 22 height 24
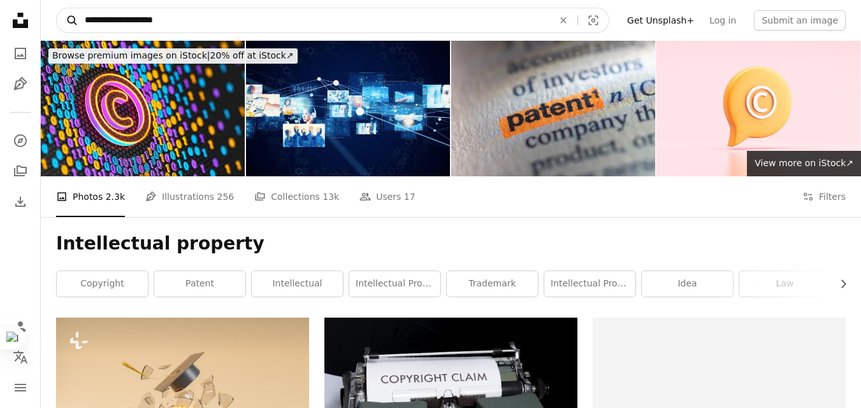
drag, startPoint x: 194, startPoint y: 25, endPoint x: 65, endPoint y: 14, distance: 129.2
click at [65, 14] on form "**********" at bounding box center [332, 20] width 553 height 25
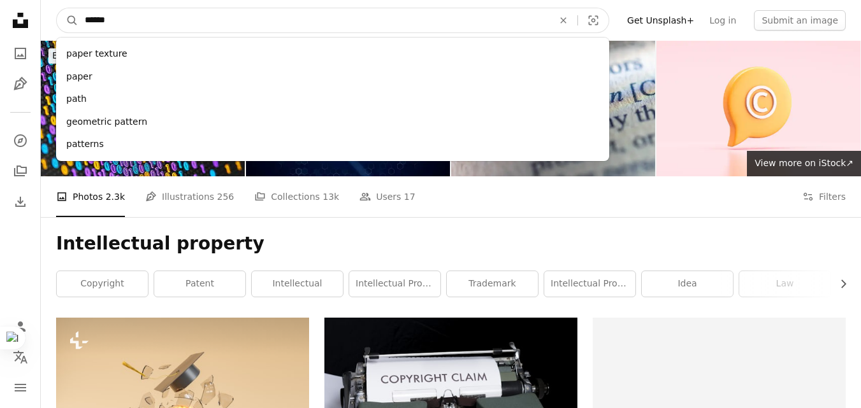
type input "******"
click at [57, 8] on button "A magnifying glass" at bounding box center [68, 20] width 22 height 24
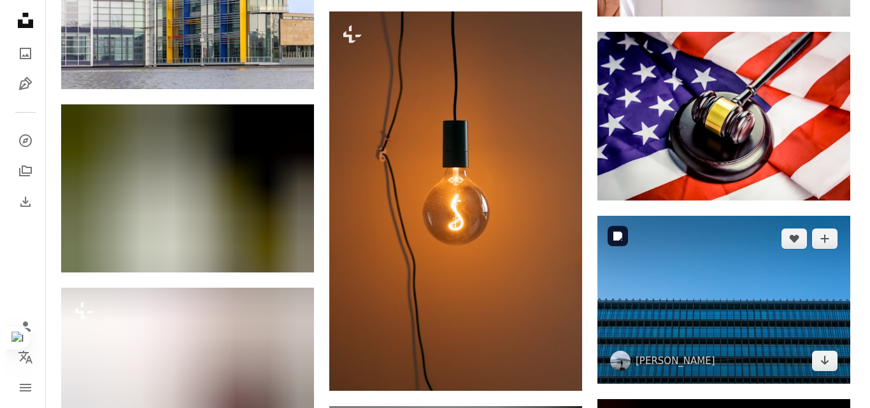
scroll to position [828, 0]
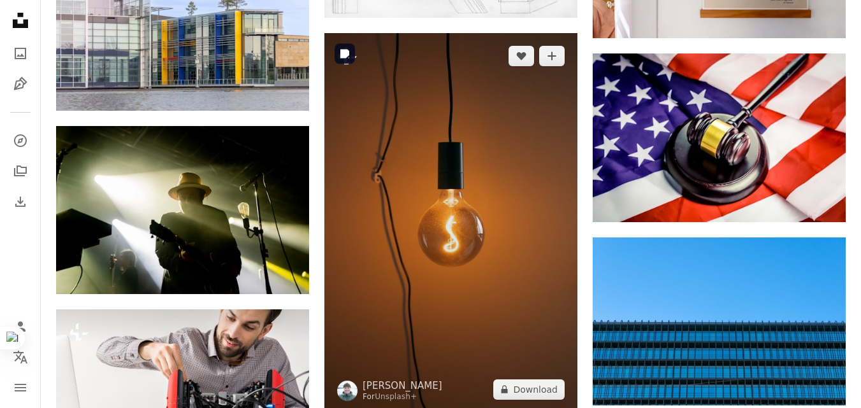
click at [496, 252] on img at bounding box center [450, 223] width 253 height 380
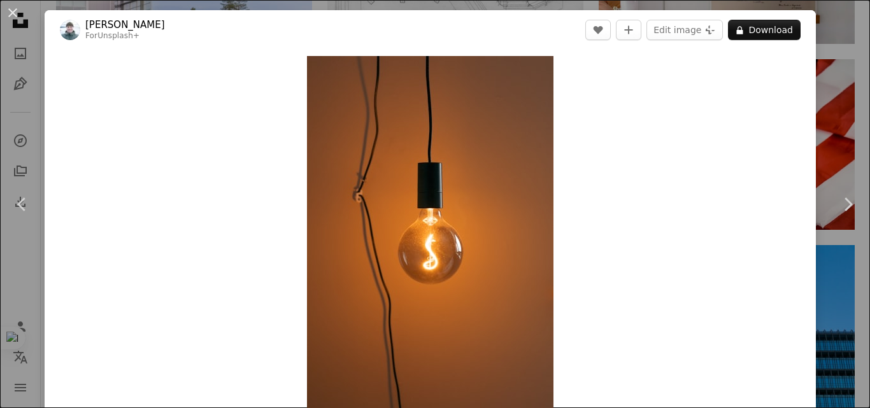
click at [832, 95] on div "An X shape Chevron left Chevron right Hans Isaacson For Unsplash+ A heart A plu…" at bounding box center [435, 204] width 870 height 408
